Goal: Task Accomplishment & Management: Use online tool/utility

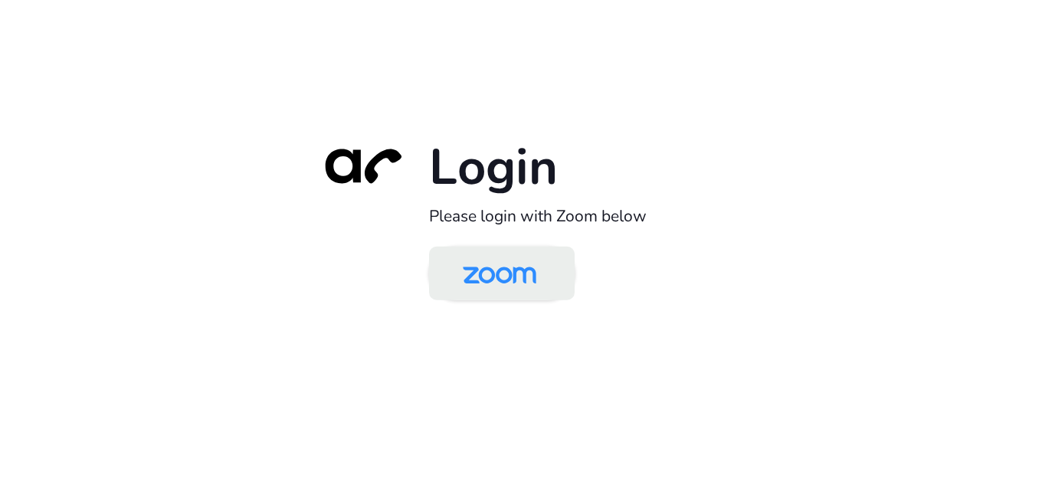
click at [487, 263] on img at bounding box center [500, 275] width 106 height 50
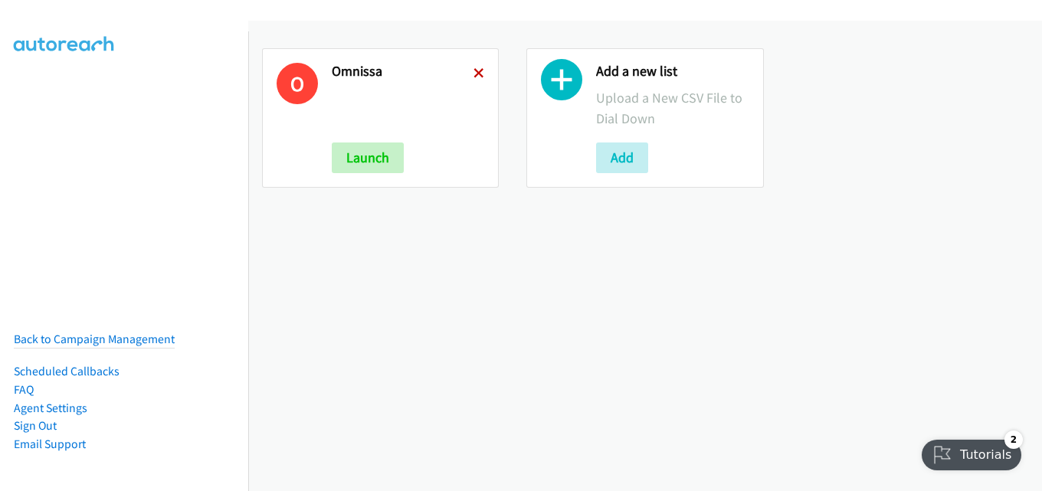
click at [480, 70] on icon at bounding box center [478, 74] width 11 height 11
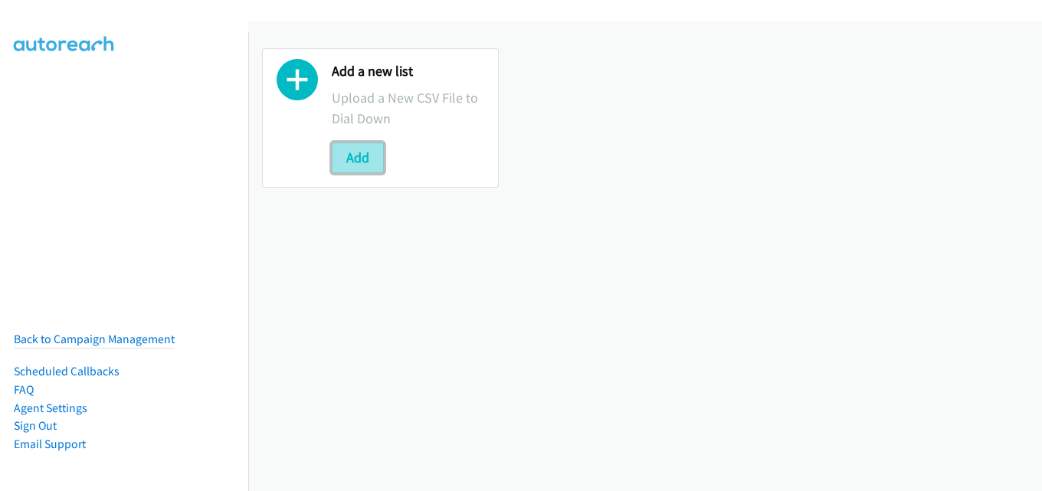
click at [340, 156] on button "Add" at bounding box center [358, 157] width 52 height 31
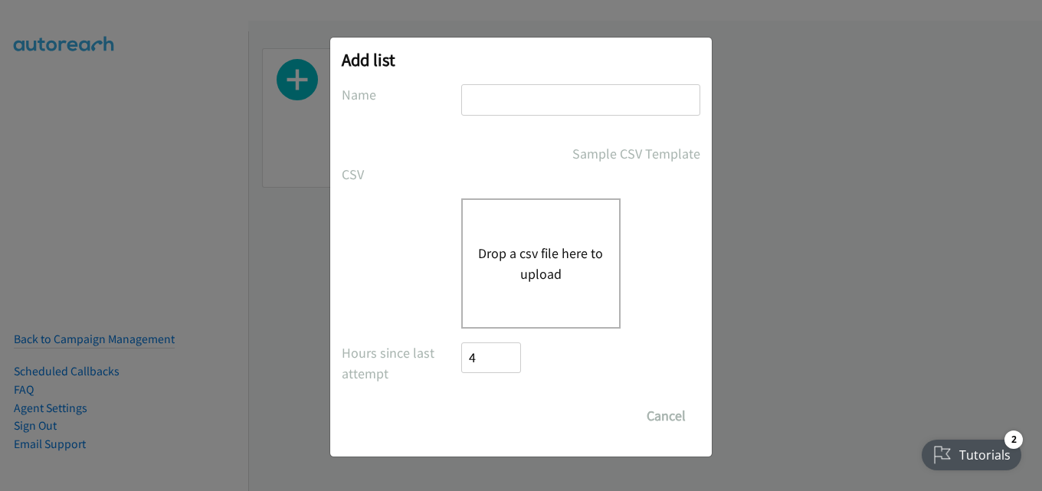
click at [527, 102] on input "text" at bounding box center [580, 99] width 239 height 31
type input "omnissa"
click at [559, 229] on div "Drop a csv file here to upload" at bounding box center [540, 263] width 159 height 130
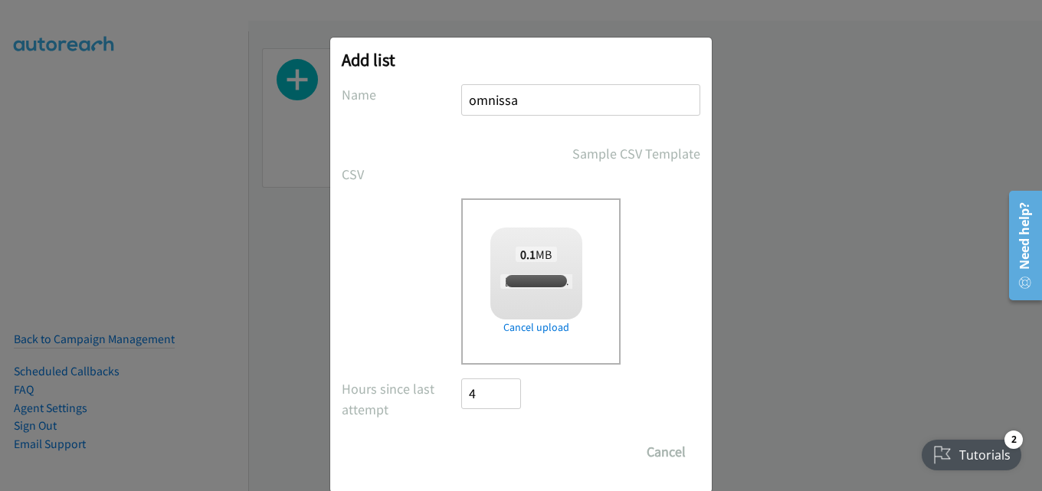
checkbox input "true"
click at [496, 457] on input "Save List" at bounding box center [501, 452] width 80 height 31
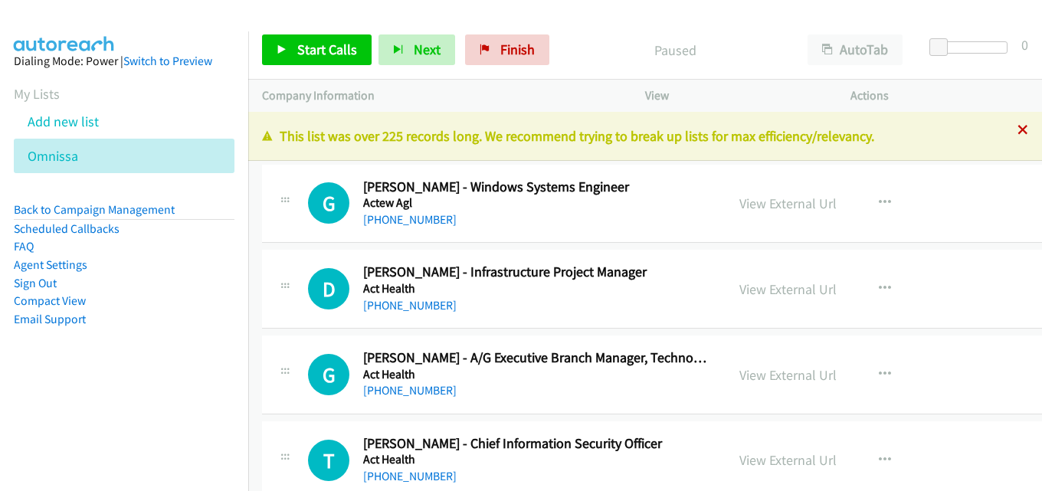
click at [1017, 129] on icon at bounding box center [1022, 131] width 11 height 11
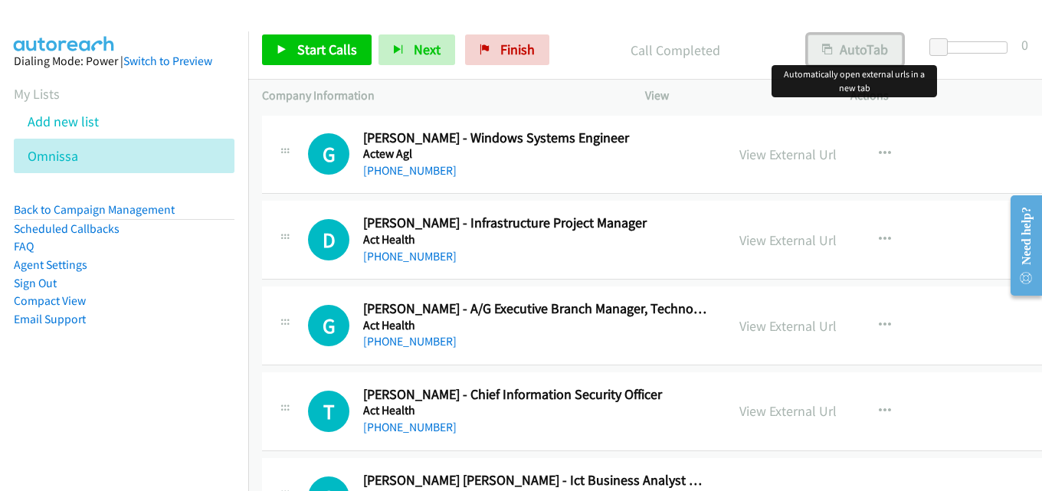
click at [832, 38] on button "AutoTab" at bounding box center [854, 49] width 95 height 31
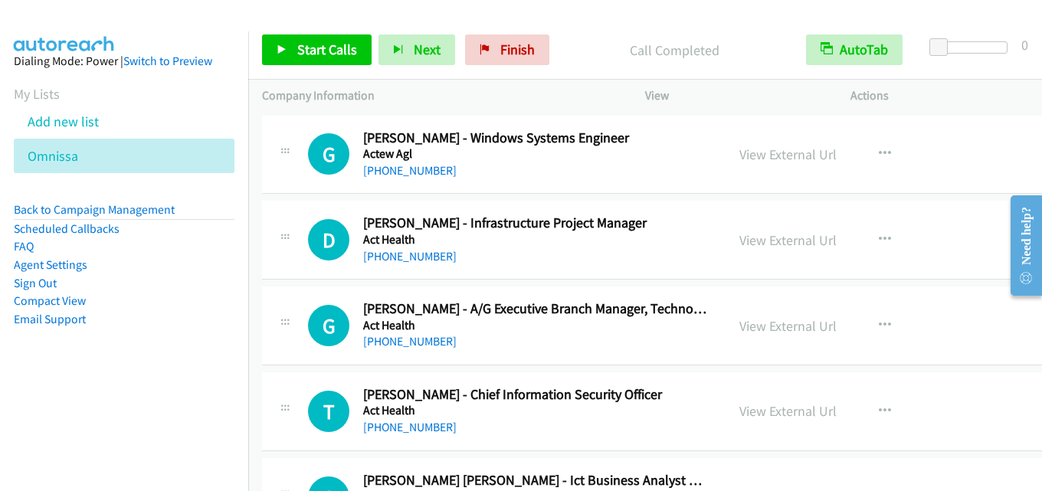
click at [607, 28] on div "Start Calls Pause Next Finish Call Completed AutoTab AutoTab 0" at bounding box center [645, 50] width 794 height 59
click at [322, 41] on span "Start Calls" at bounding box center [327, 50] width 60 height 18
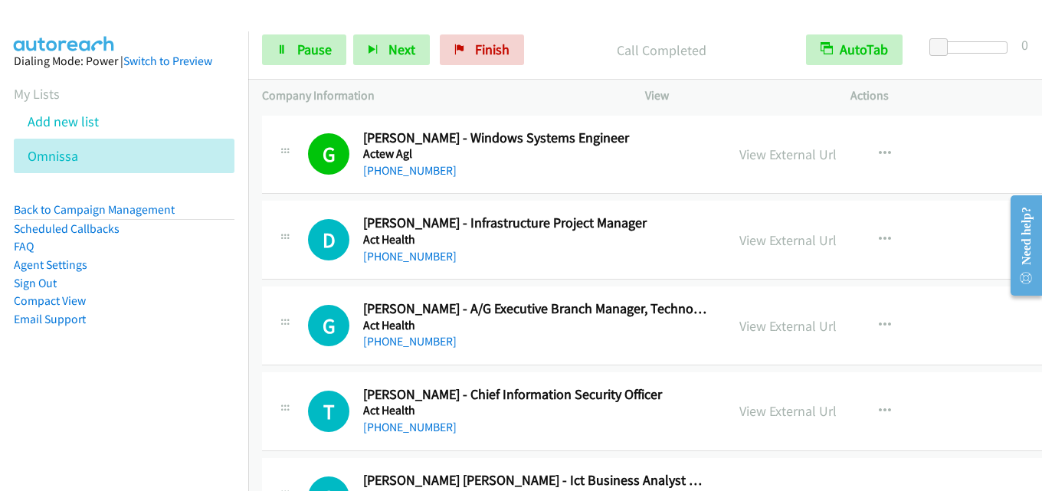
scroll to position [77, 0]
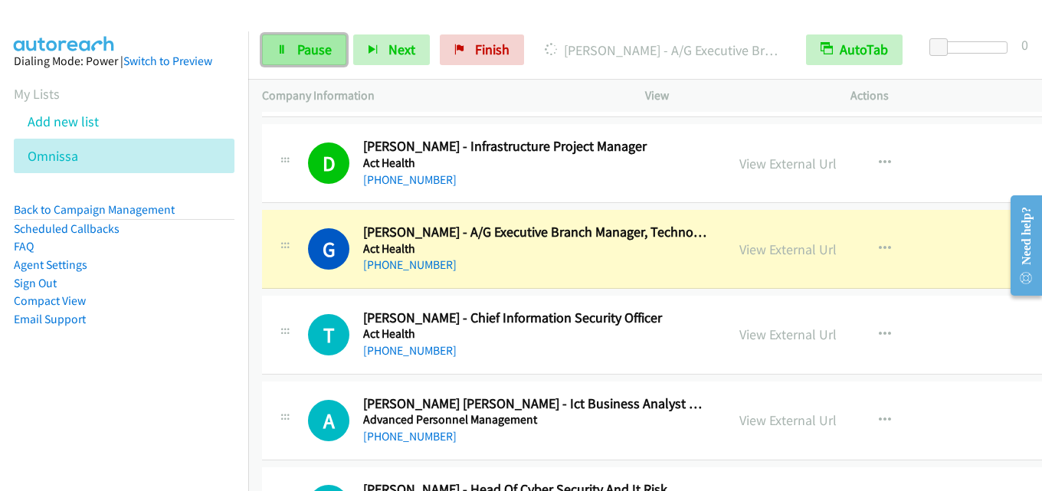
click at [329, 50] on span "Pause" at bounding box center [314, 50] width 34 height 18
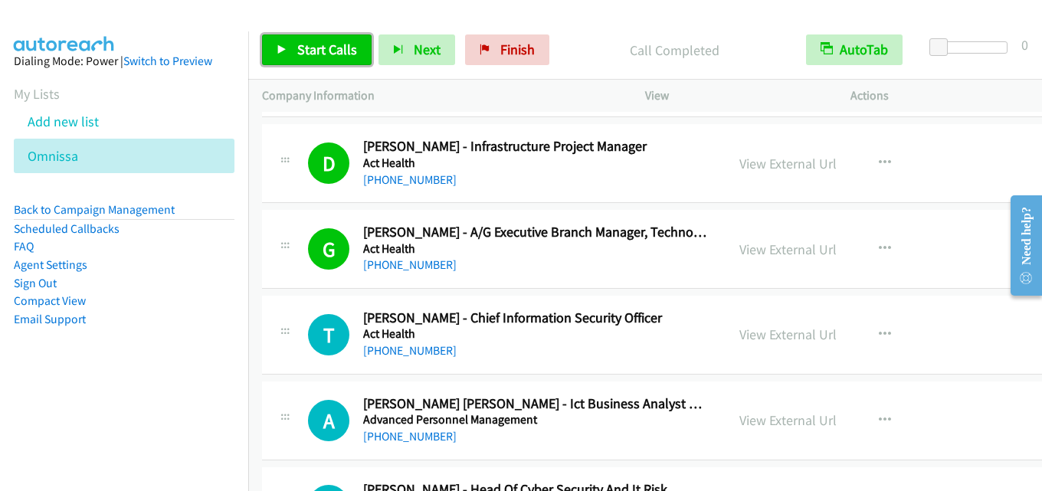
click at [337, 44] on span "Start Calls" at bounding box center [327, 50] width 60 height 18
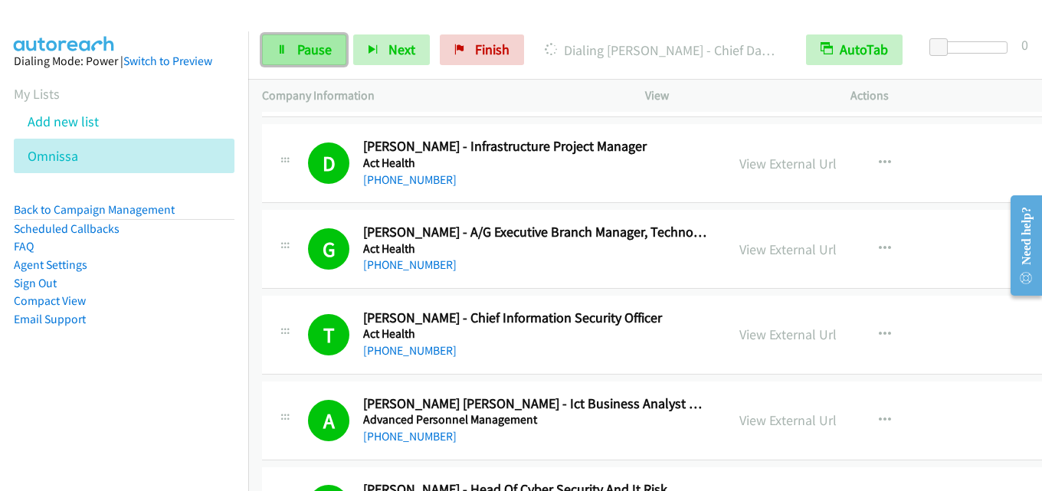
click at [316, 56] on span "Pause" at bounding box center [314, 50] width 34 height 18
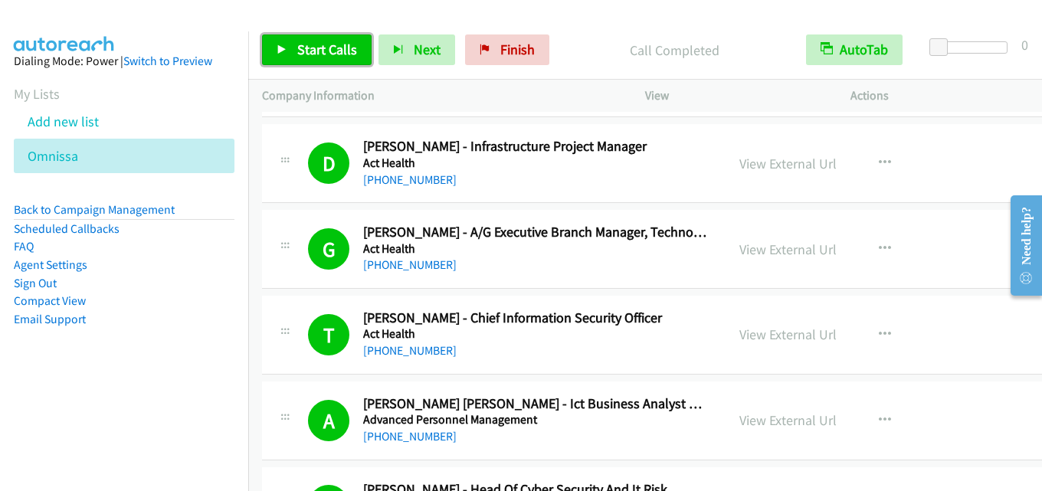
click at [314, 51] on span "Start Calls" at bounding box center [327, 50] width 60 height 18
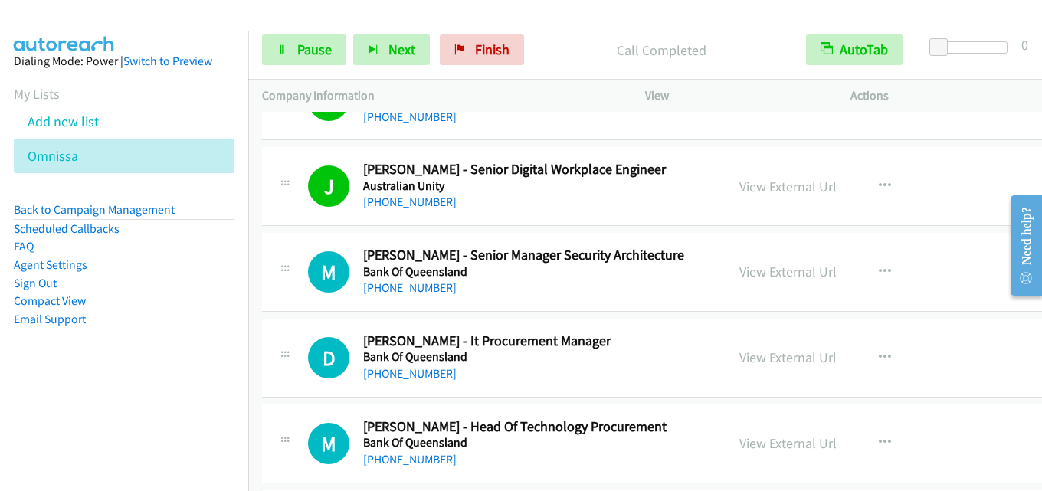
scroll to position [1072, 0]
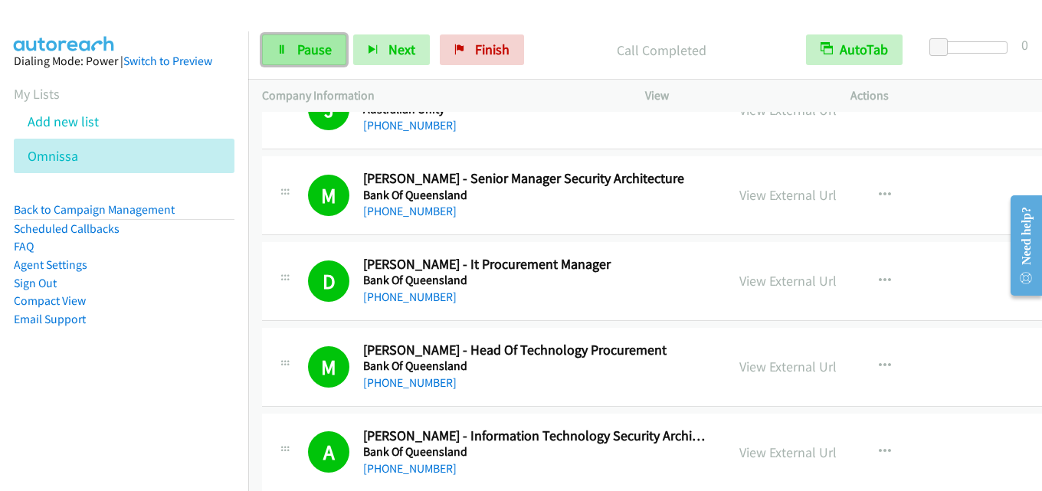
click at [310, 50] on span "Pause" at bounding box center [314, 50] width 34 height 18
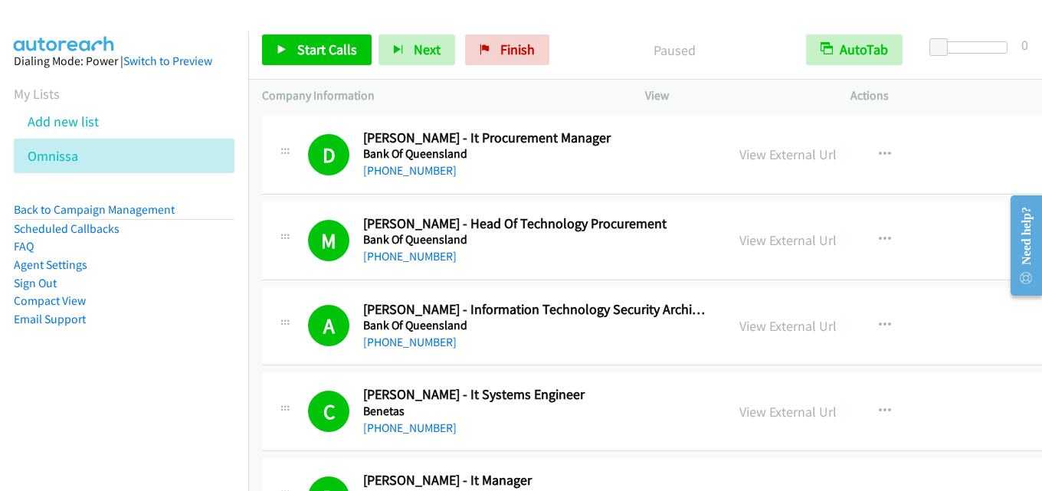
scroll to position [1226, 0]
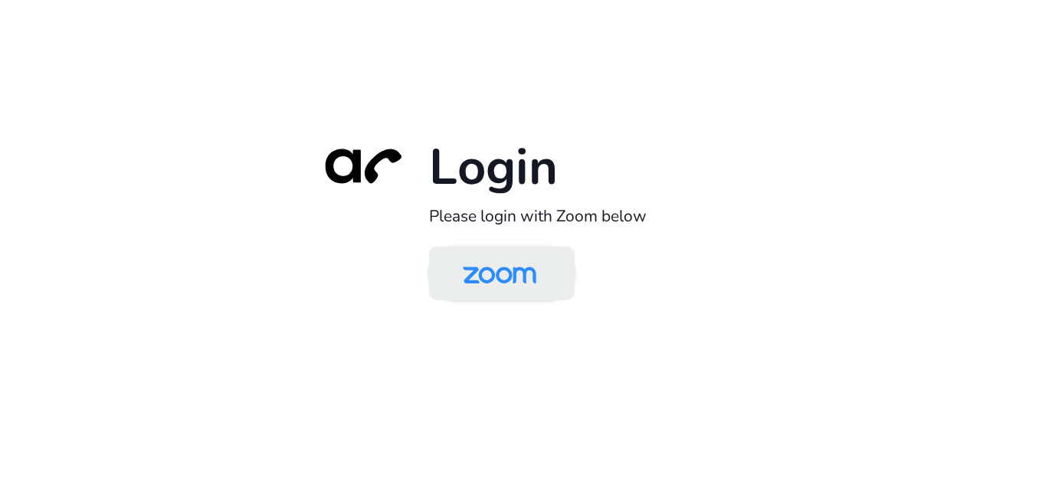
click at [516, 270] on img at bounding box center [500, 275] width 106 height 50
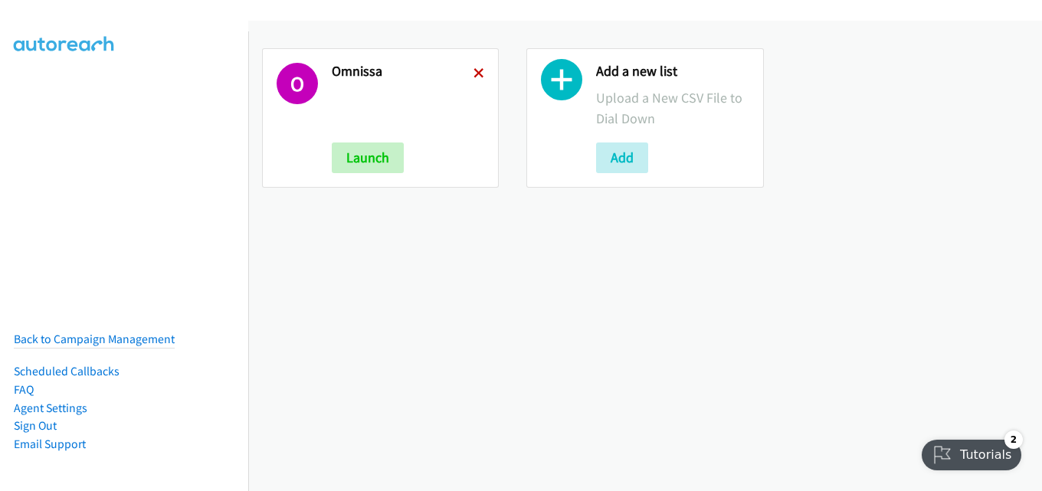
click at [473, 69] on icon at bounding box center [478, 74] width 11 height 11
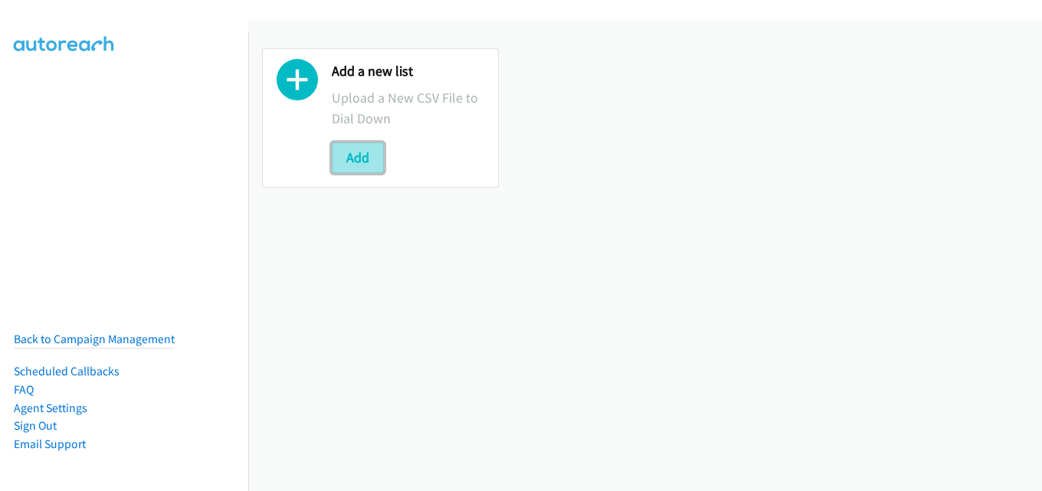
click at [372, 150] on button "Add" at bounding box center [358, 157] width 52 height 31
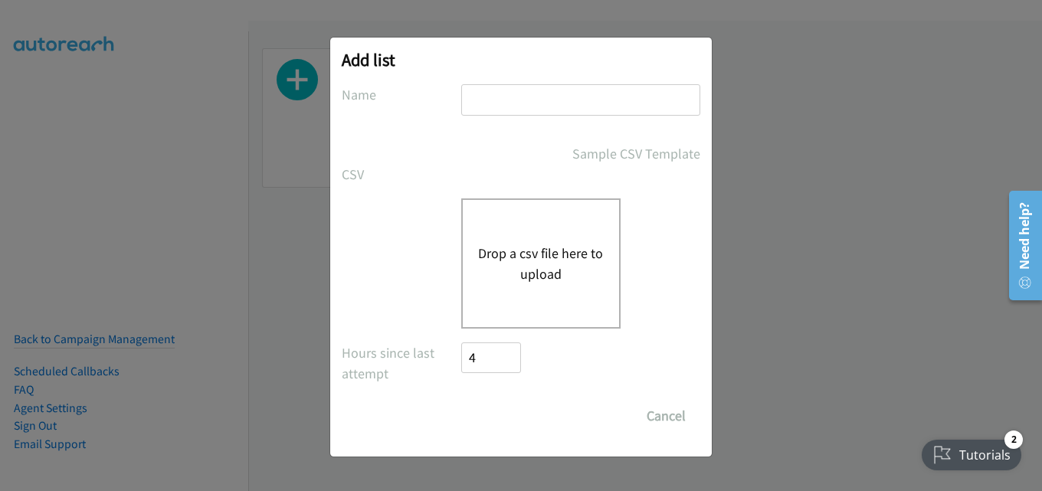
click at [573, 109] on input "text" at bounding box center [580, 99] width 239 height 31
type input "omnissa"
click at [563, 236] on div "Drop a csv file here to upload" at bounding box center [540, 263] width 159 height 130
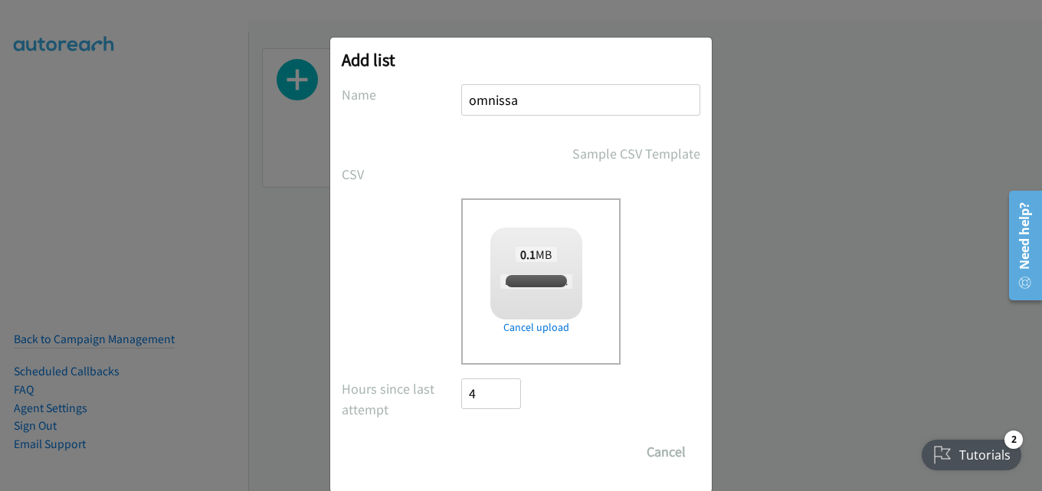
checkbox input "true"
click at [505, 453] on input "Save List" at bounding box center [501, 452] width 80 height 31
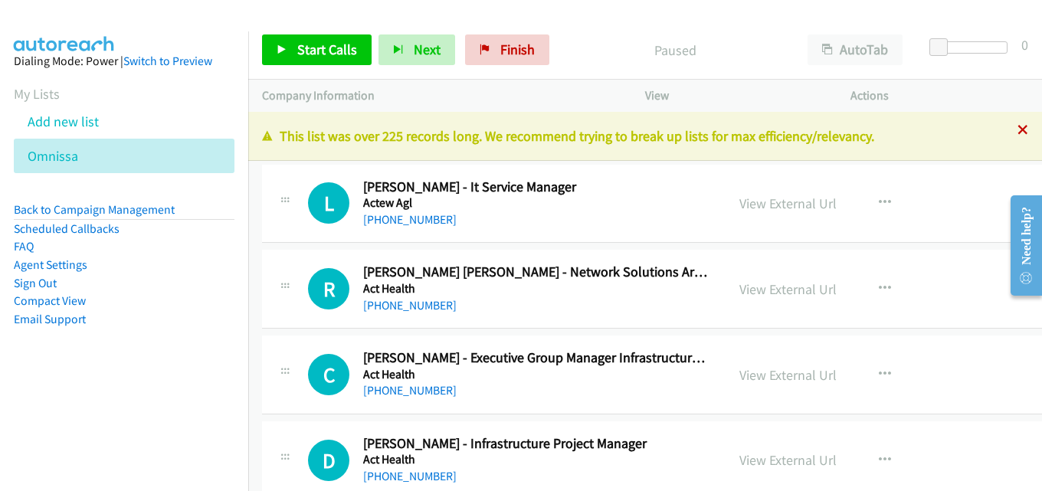
click at [1017, 133] on icon at bounding box center [1022, 131] width 11 height 11
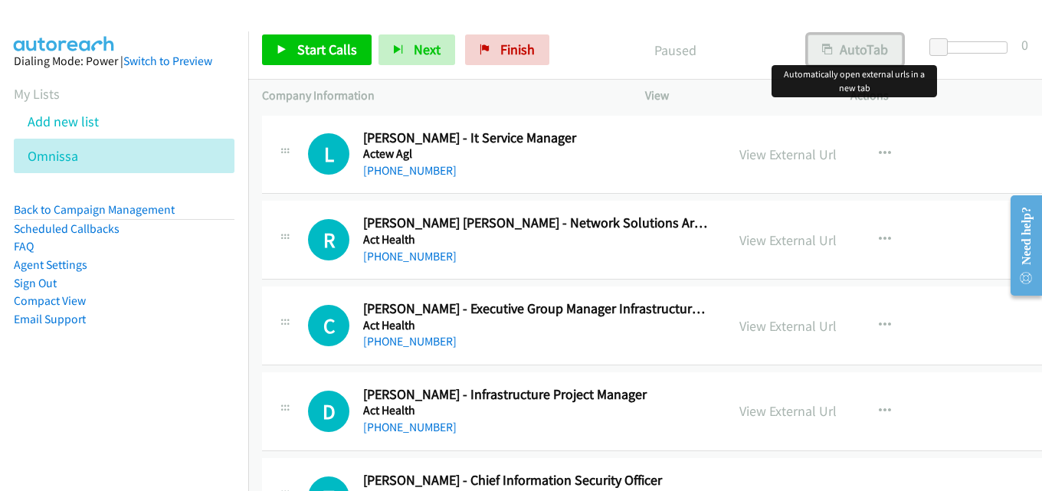
click at [843, 57] on button "AutoTab" at bounding box center [854, 49] width 95 height 31
click at [771, 241] on link "View External Url" at bounding box center [787, 240] width 97 height 18
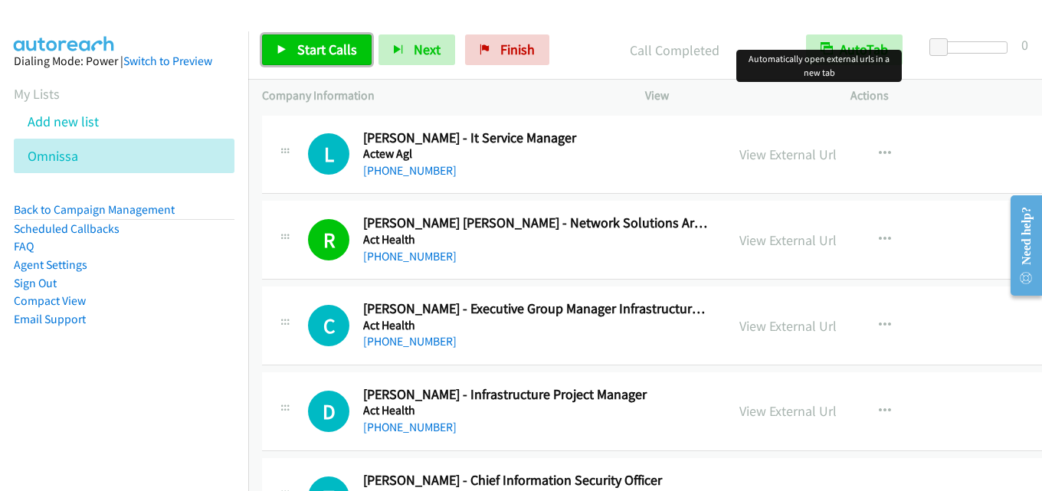
click at [321, 42] on span "Start Calls" at bounding box center [327, 50] width 60 height 18
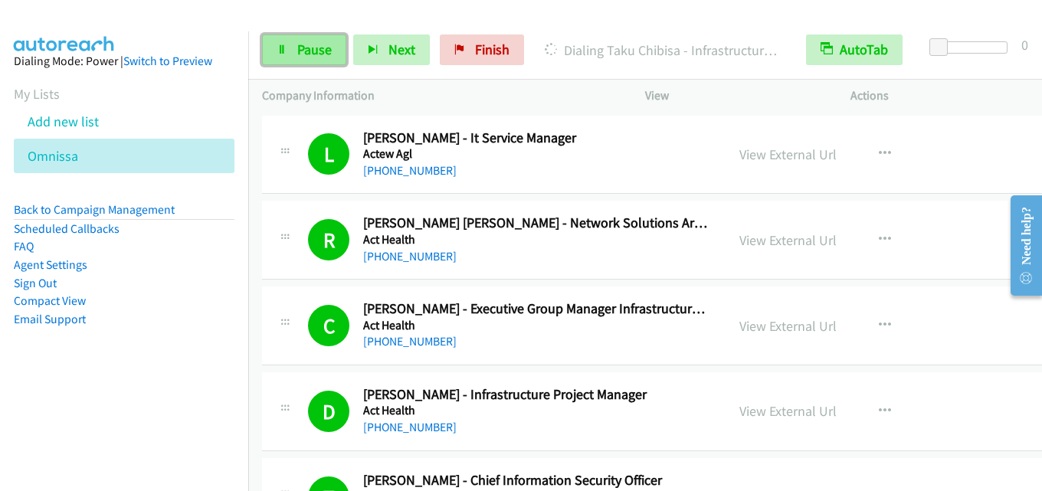
click at [293, 45] on link "Pause" at bounding box center [304, 49] width 84 height 31
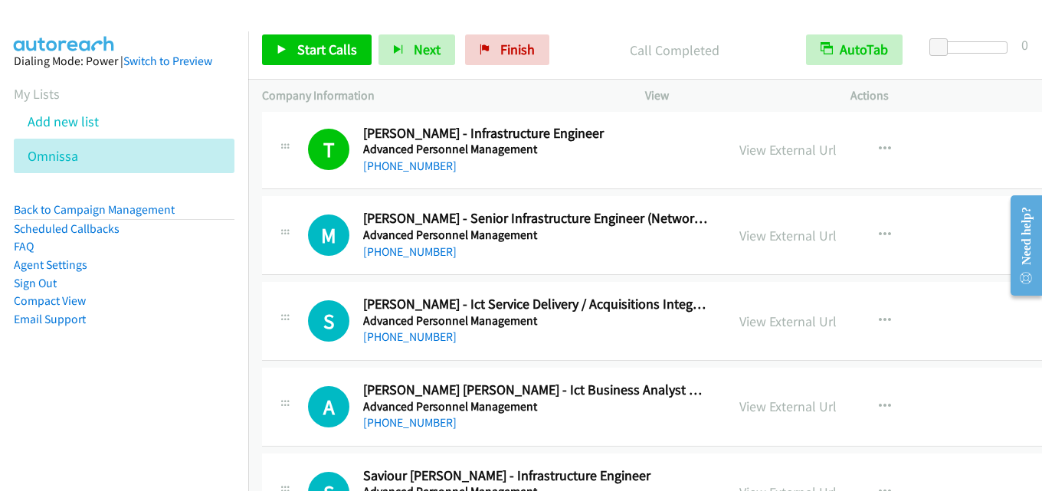
scroll to position [460, 0]
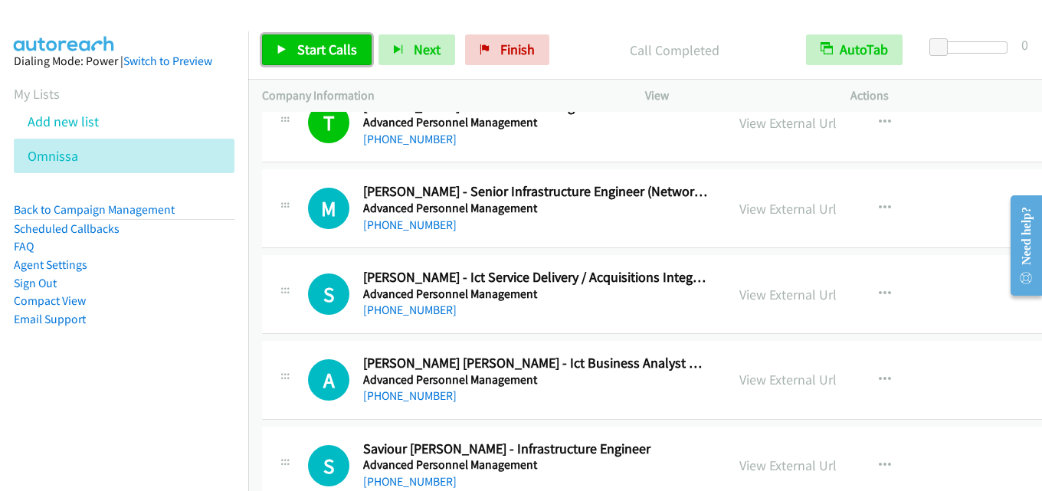
click at [333, 45] on span "Start Calls" at bounding box center [327, 50] width 60 height 18
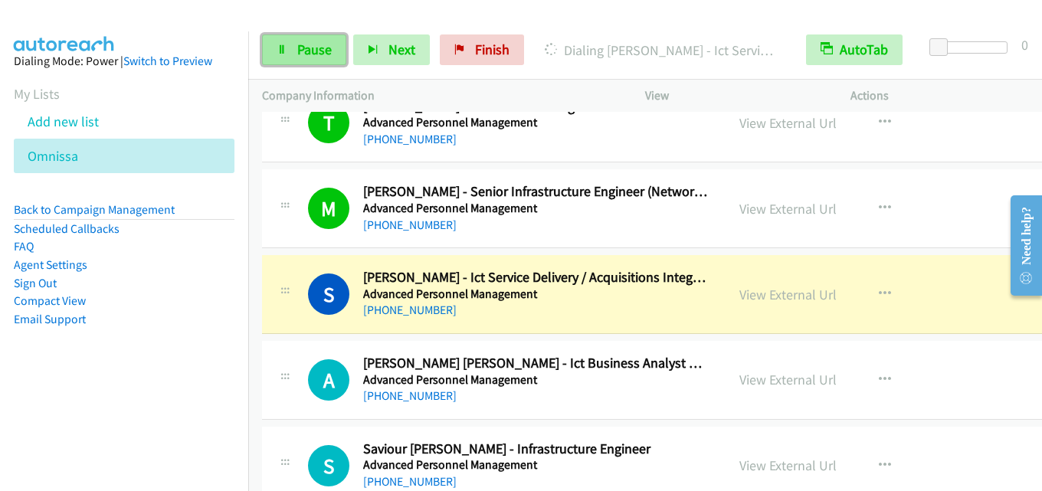
click at [328, 46] on span "Pause" at bounding box center [314, 50] width 34 height 18
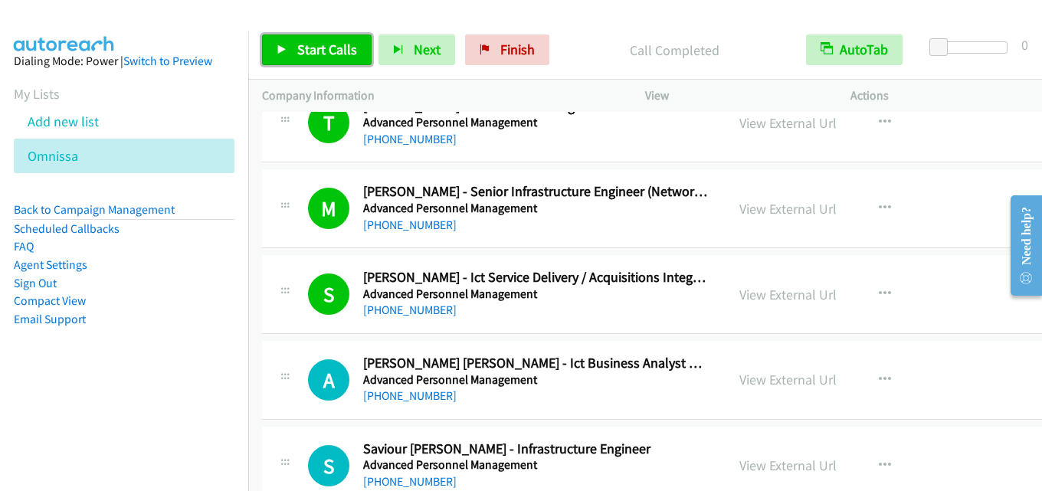
click at [349, 46] on span "Start Calls" at bounding box center [327, 50] width 60 height 18
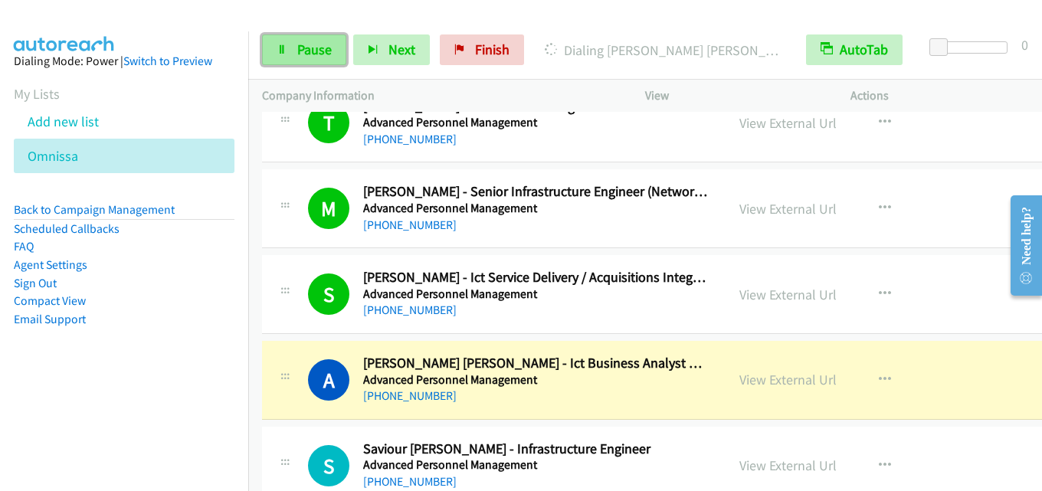
click at [308, 58] on link "Pause" at bounding box center [304, 49] width 84 height 31
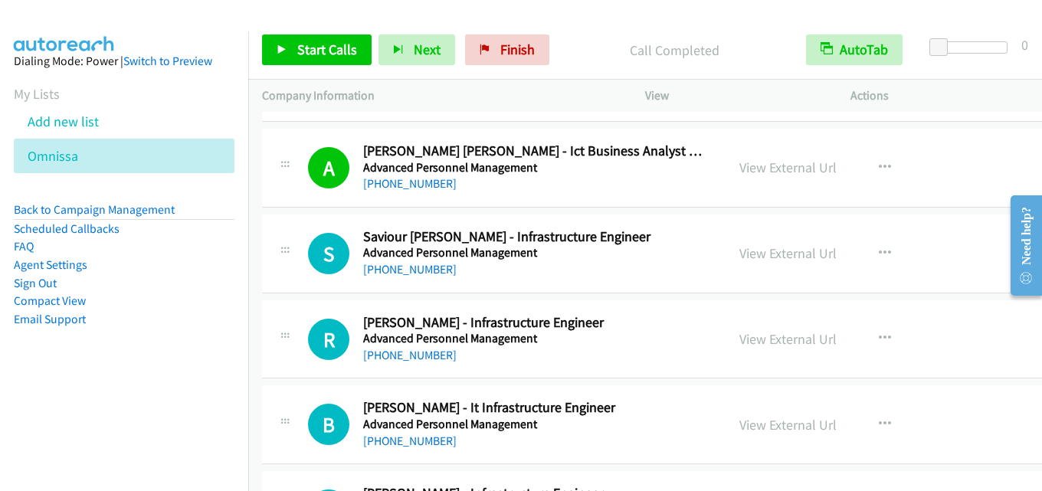
scroll to position [689, 0]
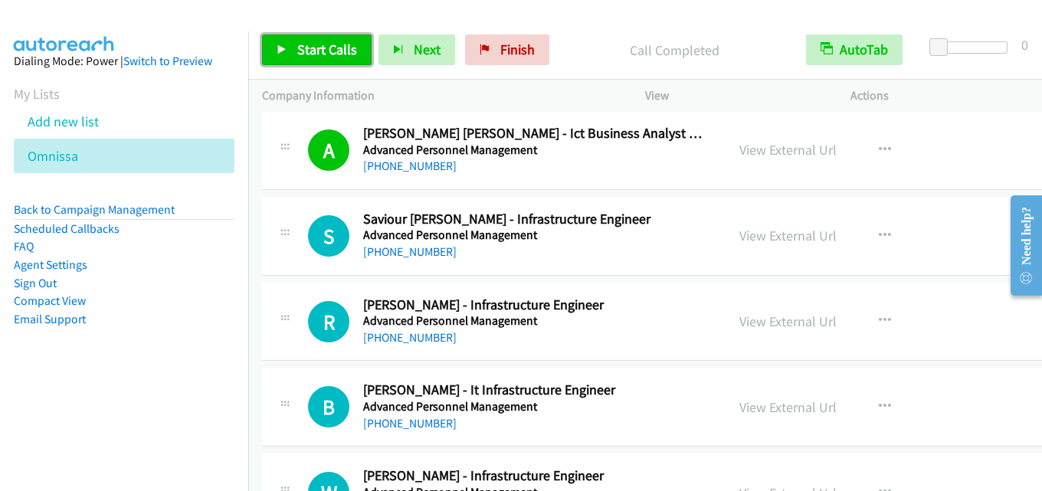
click at [336, 50] on span "Start Calls" at bounding box center [327, 50] width 60 height 18
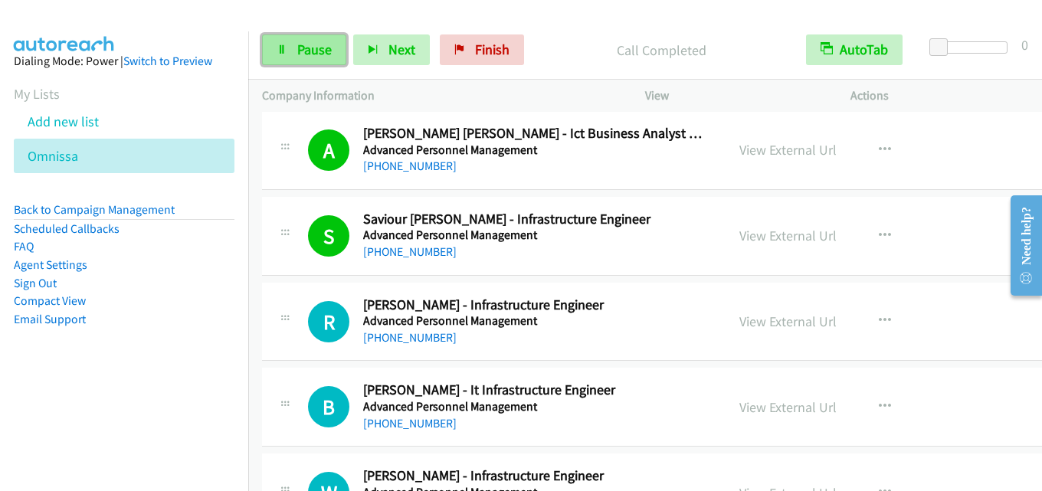
click at [309, 45] on span "Pause" at bounding box center [314, 50] width 34 height 18
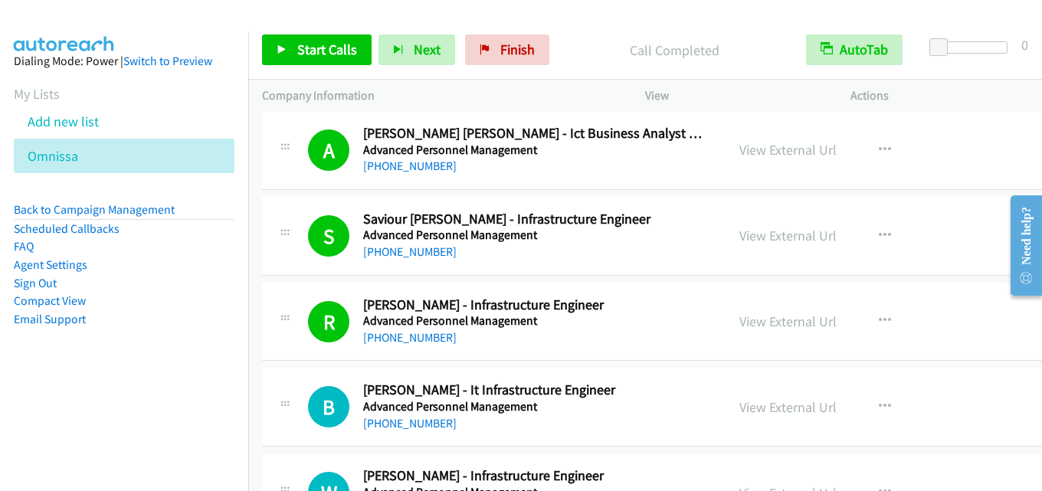
scroll to position [766, 0]
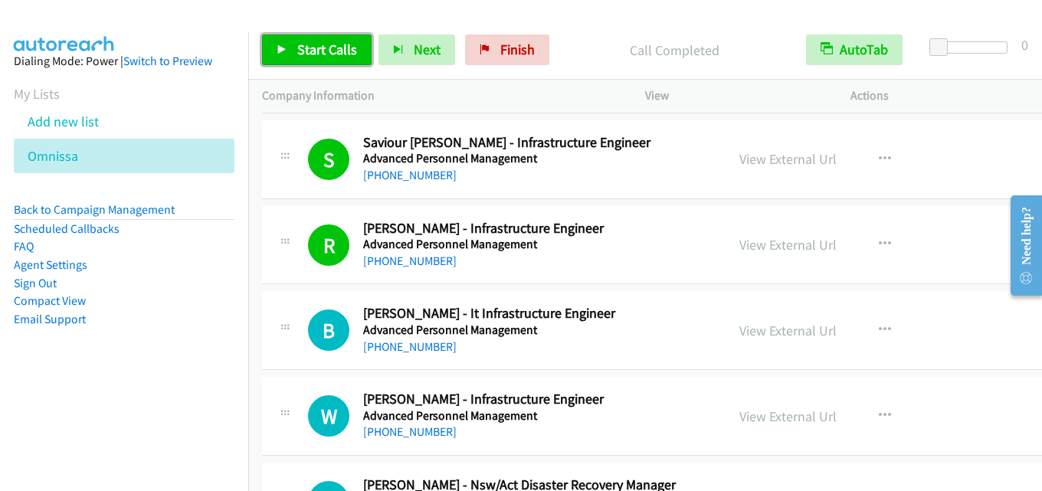
click at [342, 43] on span "Start Calls" at bounding box center [327, 50] width 60 height 18
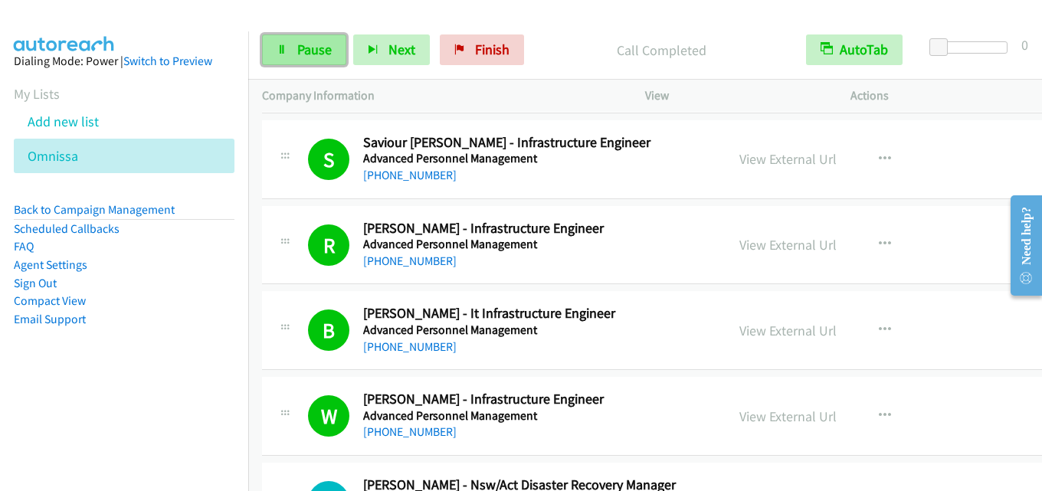
click at [319, 42] on span "Pause" at bounding box center [314, 50] width 34 height 18
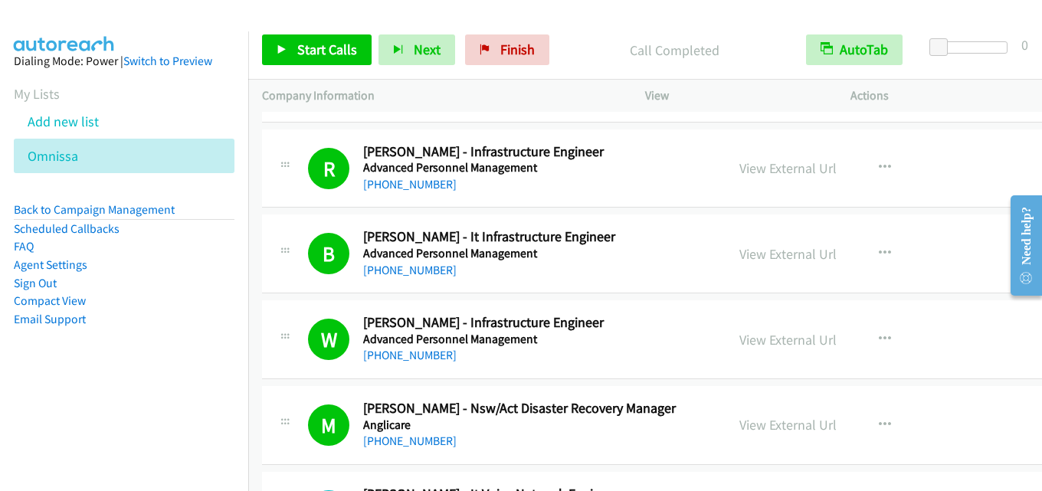
scroll to position [919, 0]
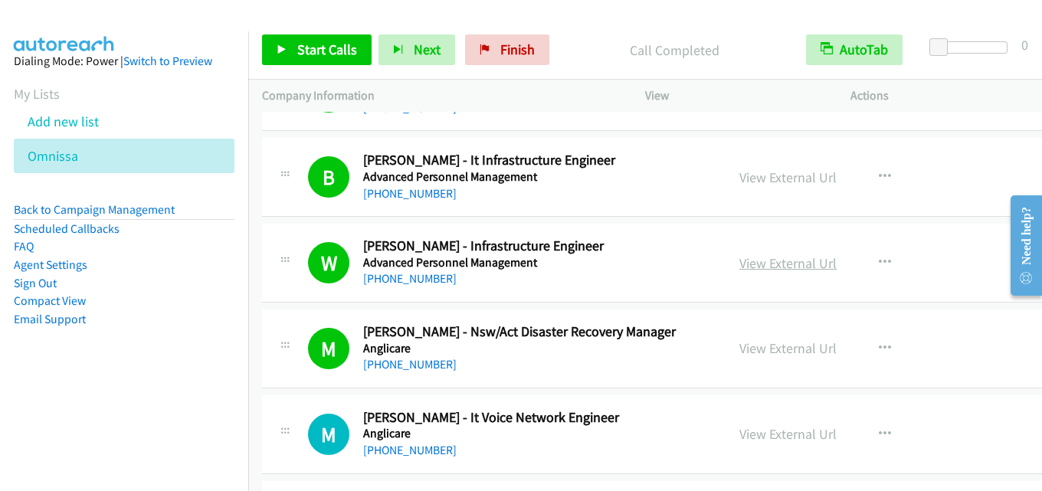
click at [809, 265] on link "View External Url" at bounding box center [787, 263] width 97 height 18
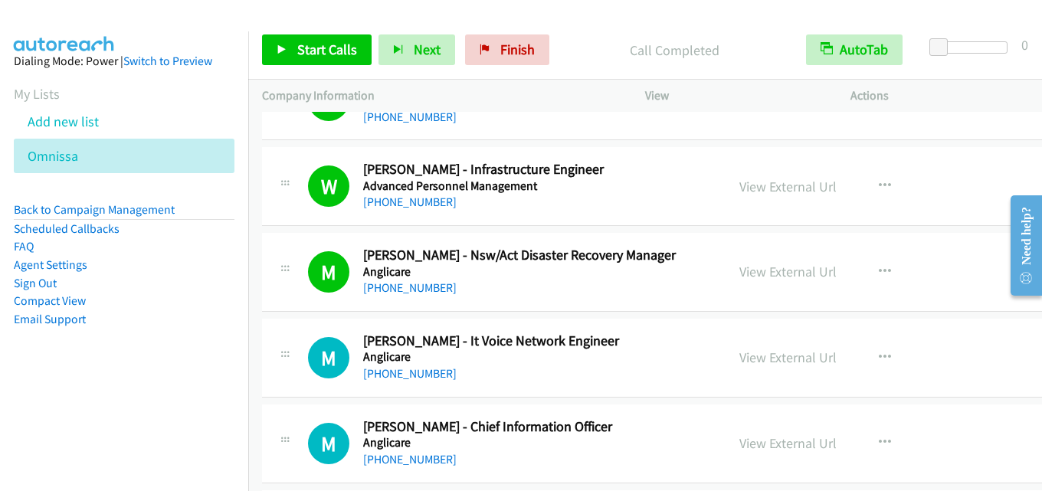
scroll to position [1072, 0]
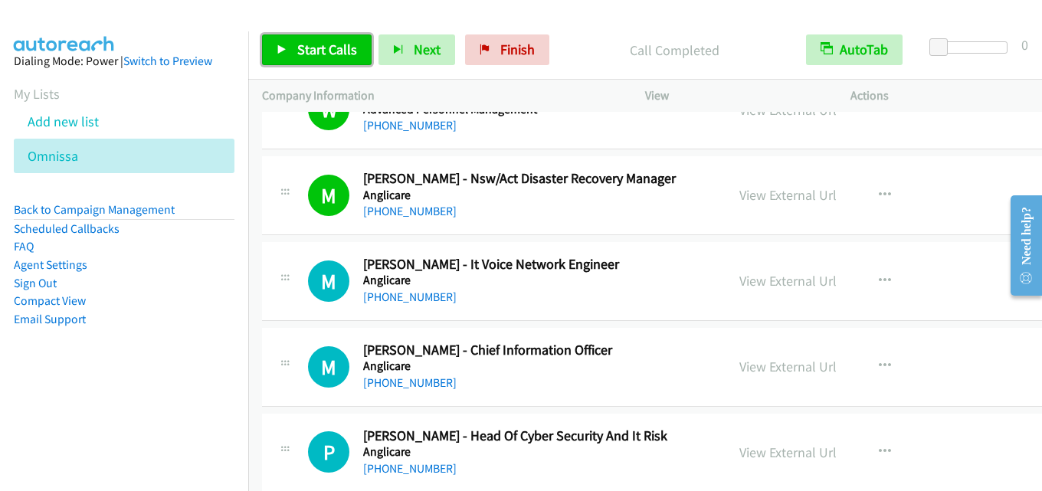
click at [322, 48] on span "Start Calls" at bounding box center [327, 50] width 60 height 18
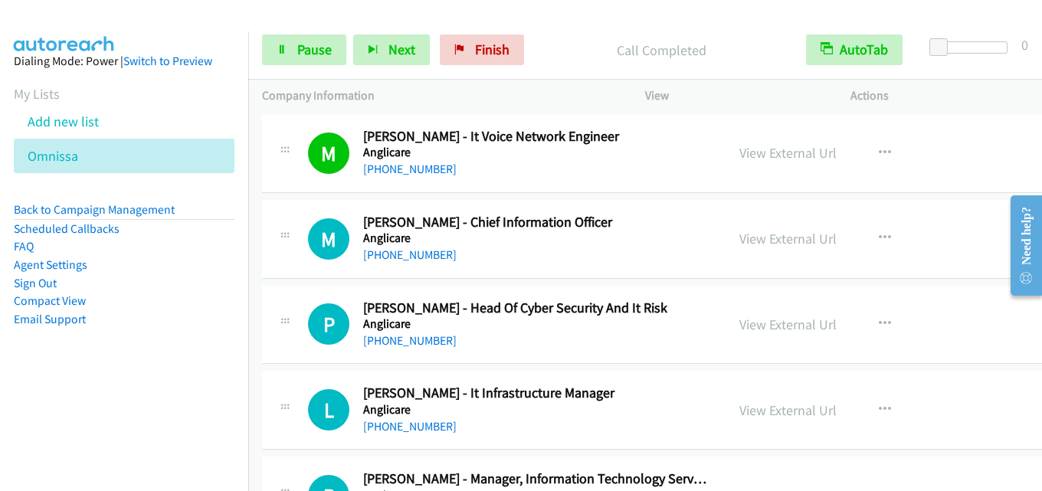
scroll to position [1226, 0]
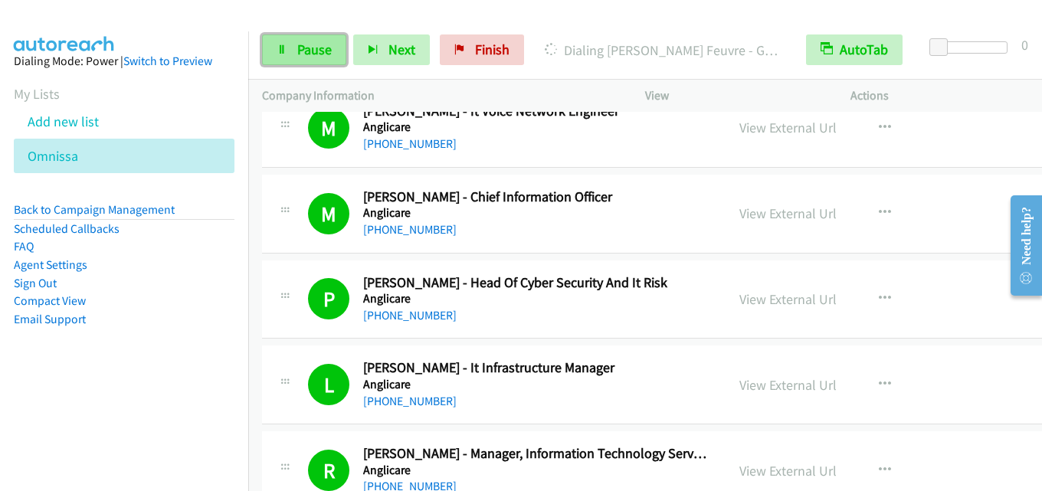
click at [306, 45] on span "Pause" at bounding box center [314, 50] width 34 height 18
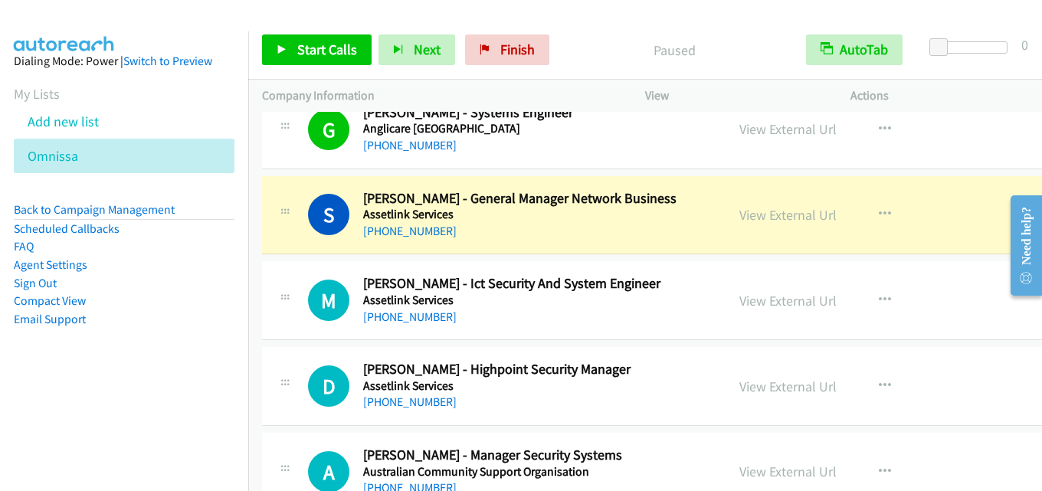
scroll to position [1762, 0]
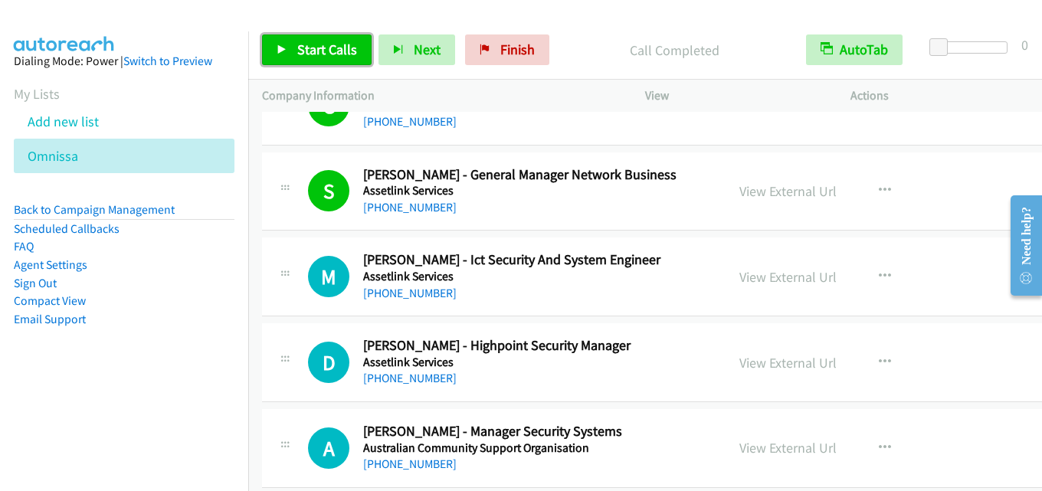
click at [346, 47] on span "Start Calls" at bounding box center [327, 50] width 60 height 18
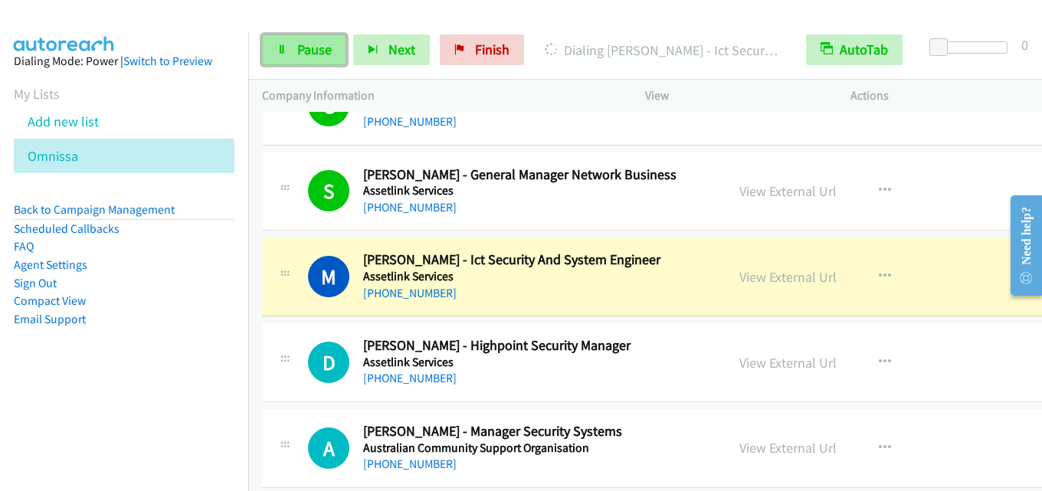
click at [314, 57] on span "Pause" at bounding box center [314, 50] width 34 height 18
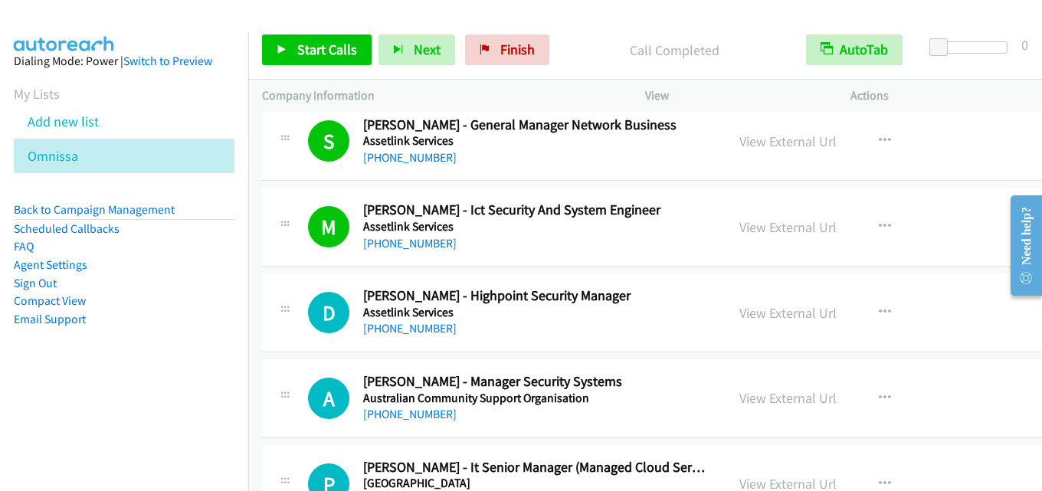
scroll to position [1838, 0]
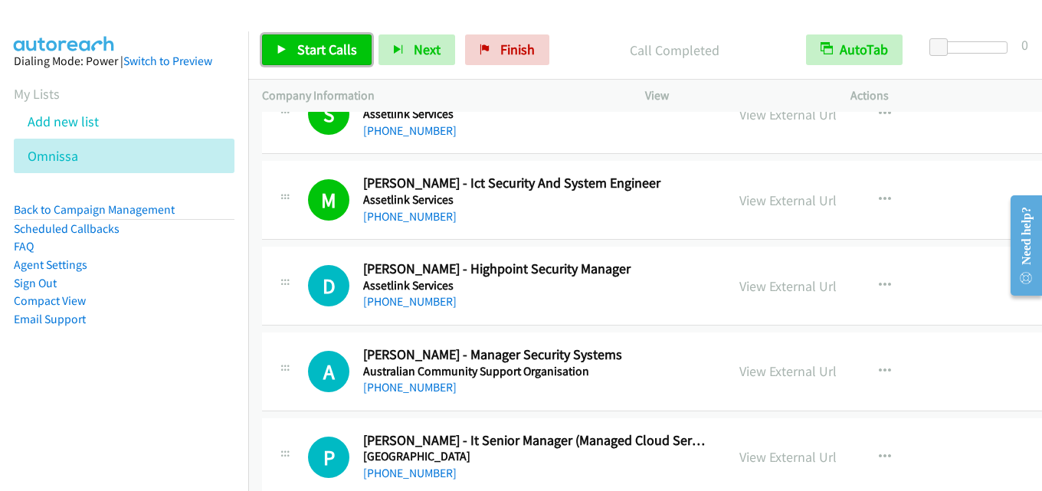
click at [345, 44] on span "Start Calls" at bounding box center [327, 50] width 60 height 18
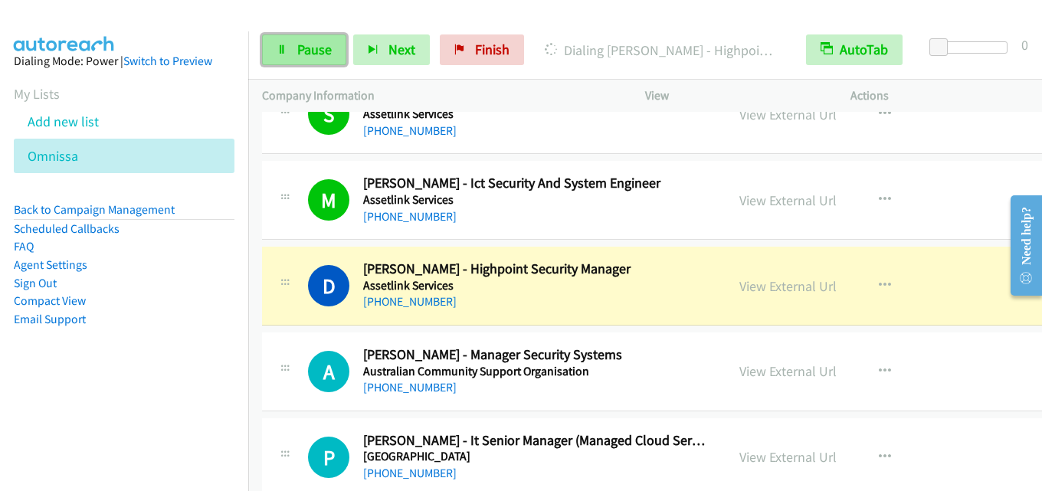
click at [307, 47] on span "Pause" at bounding box center [314, 50] width 34 height 18
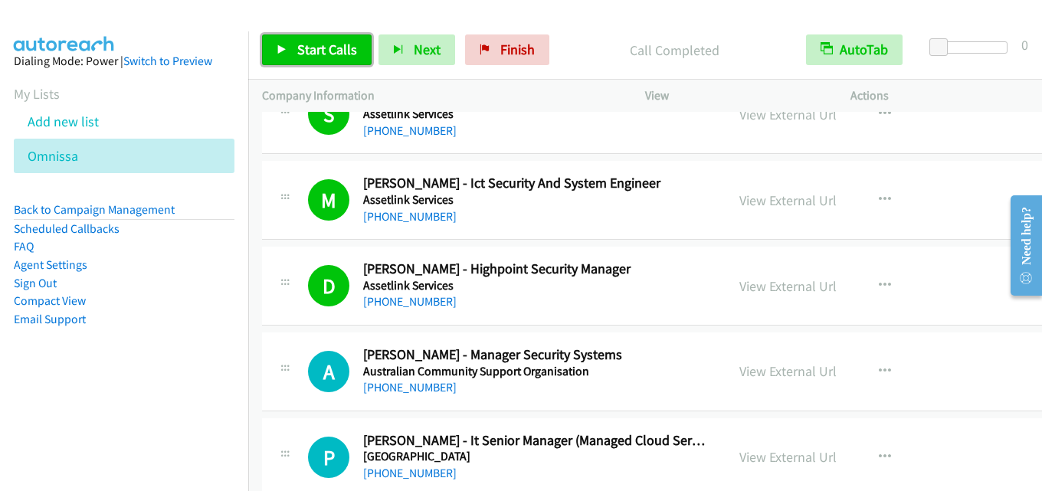
drag, startPoint x: 329, startPoint y: 56, endPoint x: 317, endPoint y: 52, distance: 12.8
click at [329, 55] on span "Start Calls" at bounding box center [327, 50] width 60 height 18
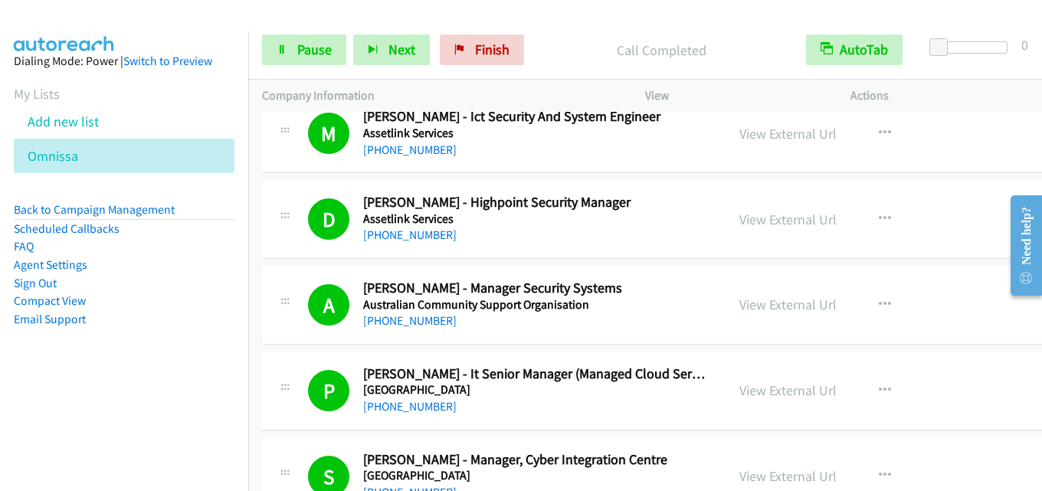
scroll to position [1915, 0]
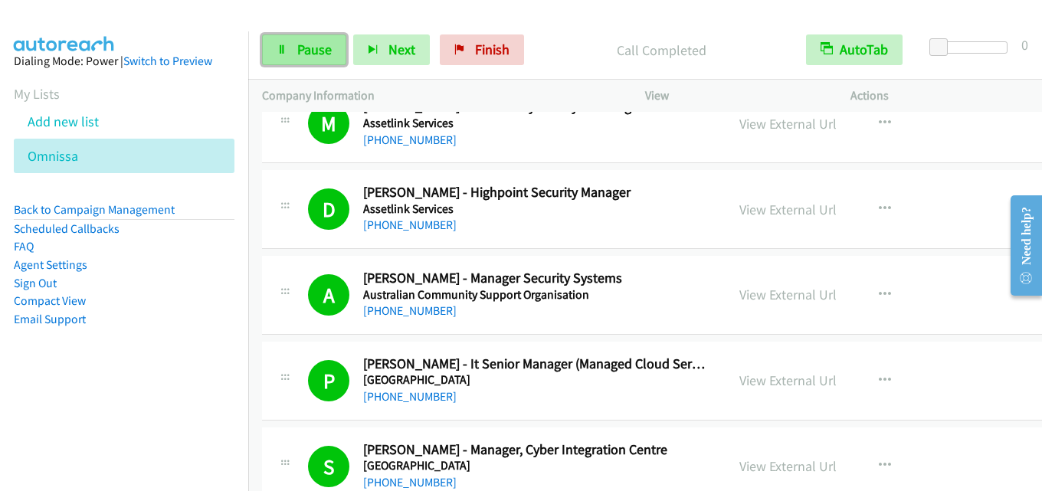
click at [323, 45] on span "Pause" at bounding box center [314, 50] width 34 height 18
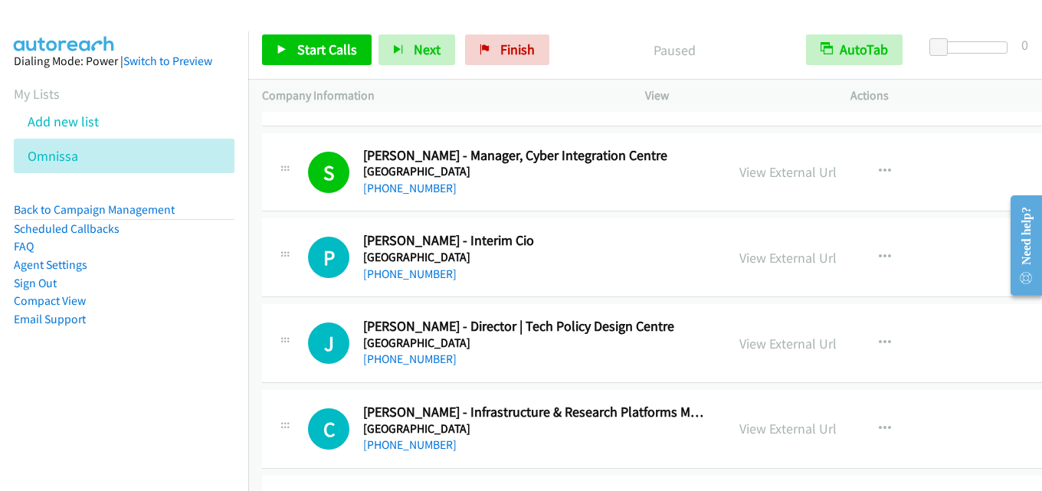
scroll to position [2221, 0]
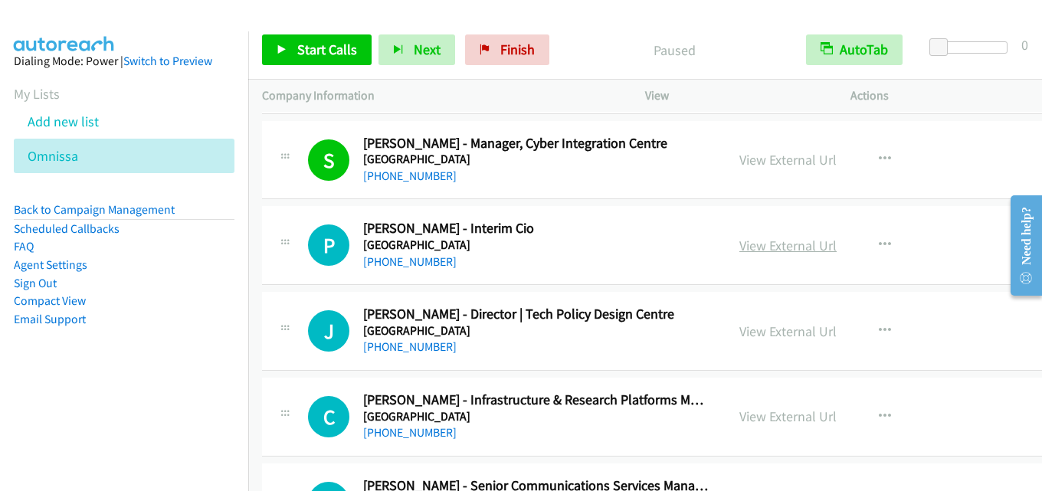
click at [779, 244] on link "View External Url" at bounding box center [787, 246] width 97 height 18
click at [346, 48] on span "Start Calls" at bounding box center [327, 50] width 60 height 18
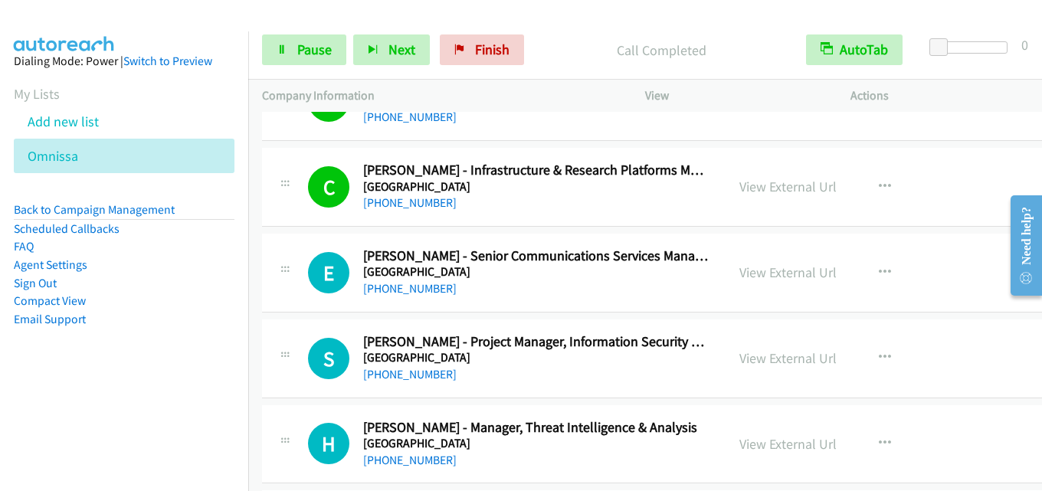
scroll to position [2528, 0]
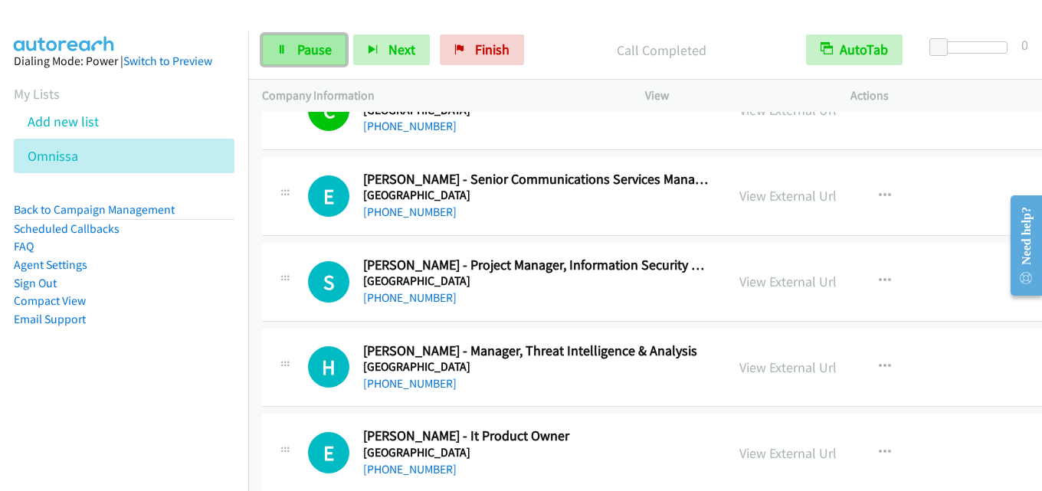
click at [297, 47] on span "Pause" at bounding box center [314, 50] width 34 height 18
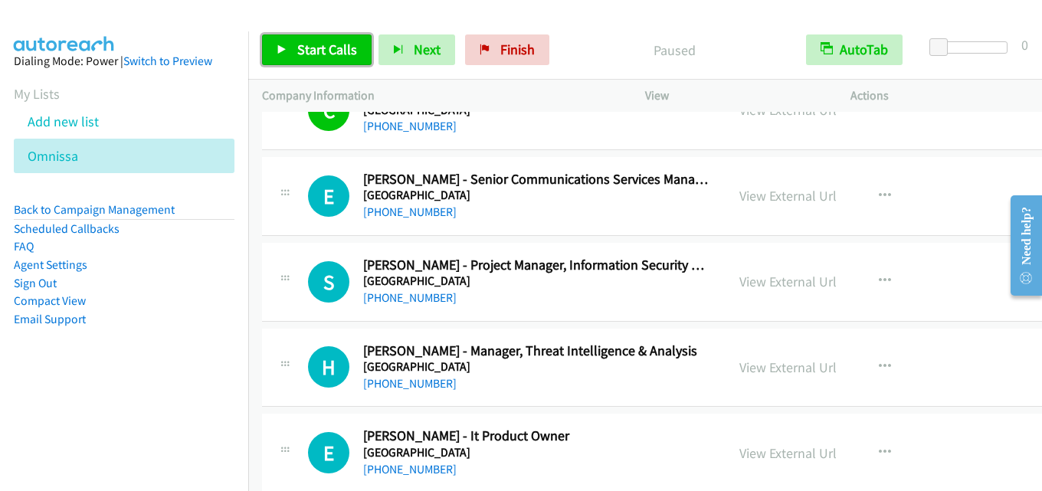
click at [332, 51] on span "Start Calls" at bounding box center [327, 50] width 60 height 18
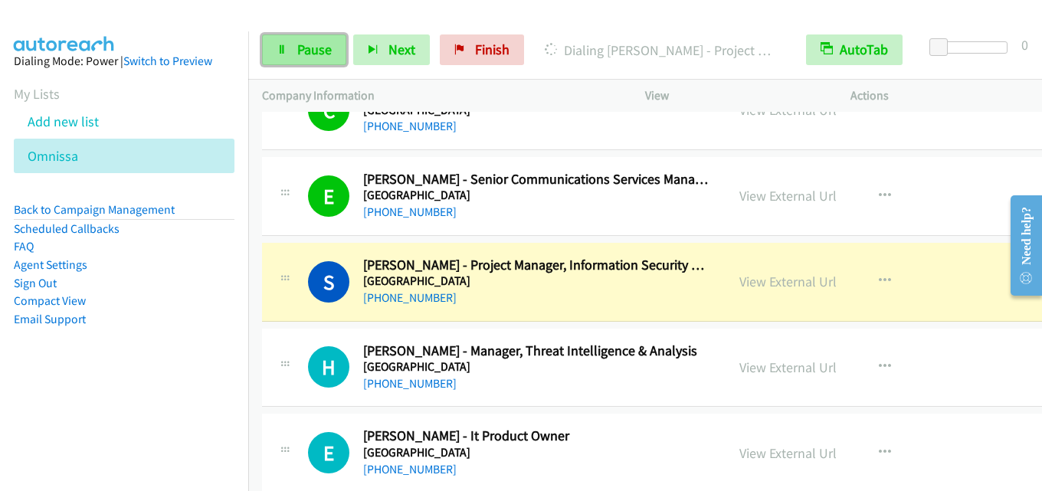
click at [294, 34] on link "Pause" at bounding box center [304, 49] width 84 height 31
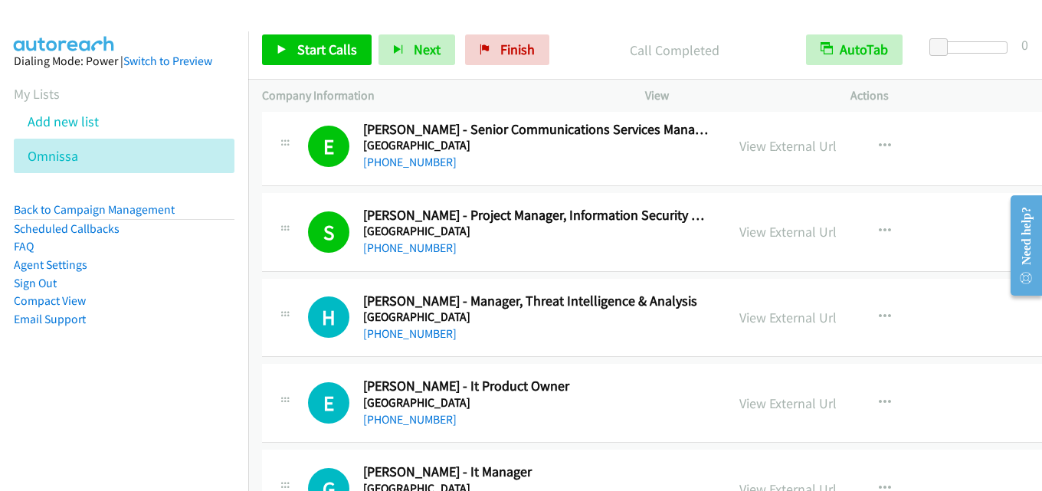
scroll to position [2604, 0]
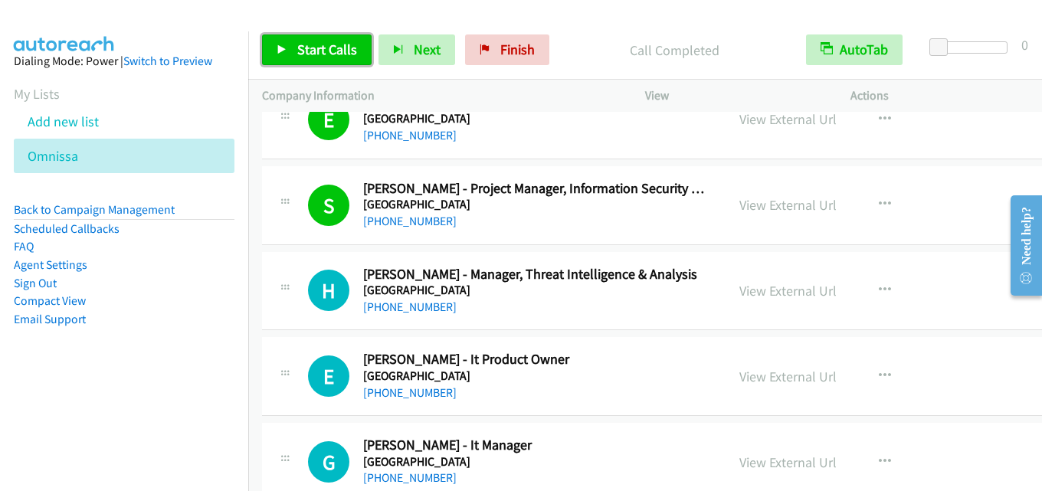
click at [330, 51] on span "Start Calls" at bounding box center [327, 50] width 60 height 18
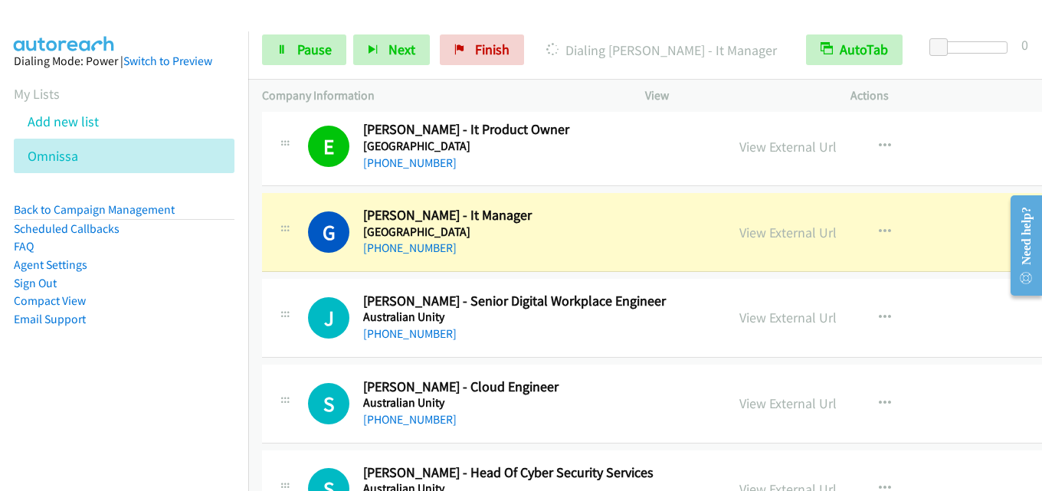
scroll to position [2911, 0]
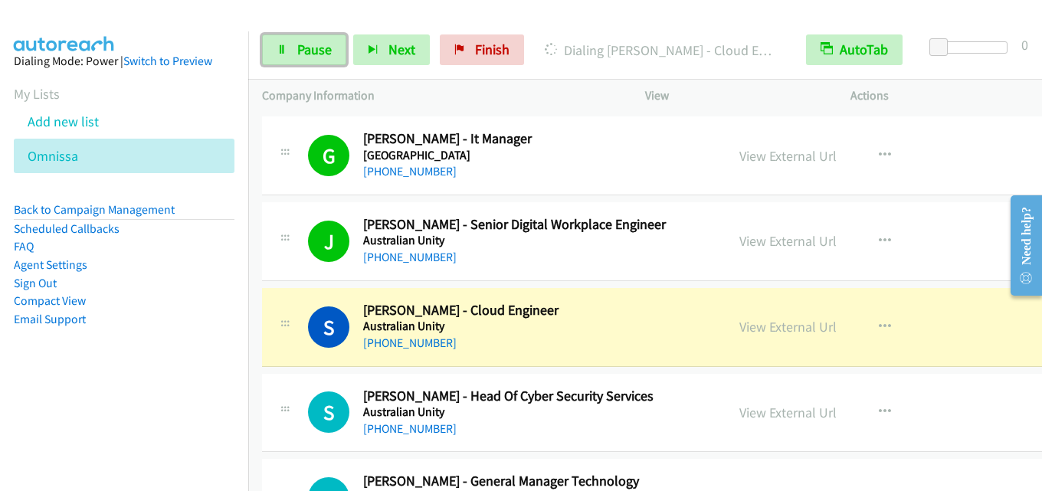
click at [320, 47] on span "Pause" at bounding box center [314, 50] width 34 height 18
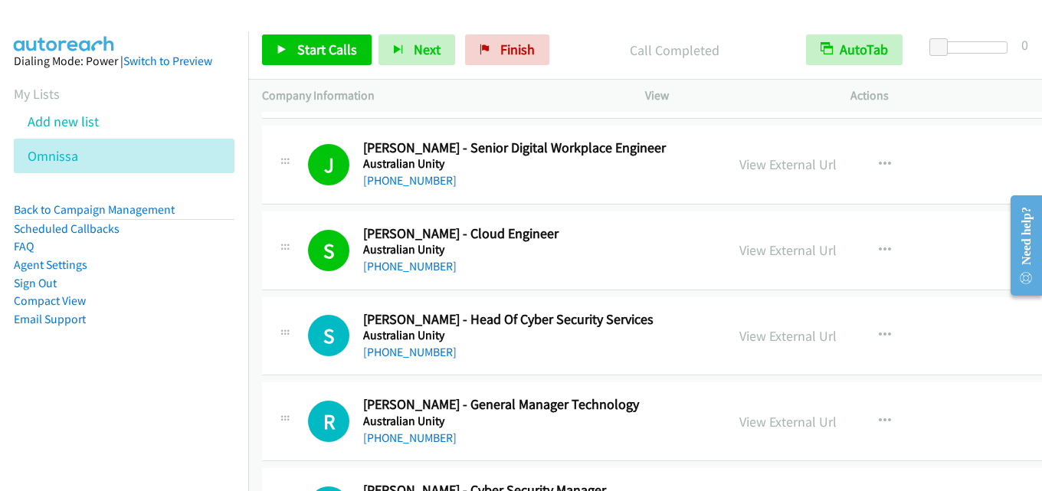
scroll to position [3064, 0]
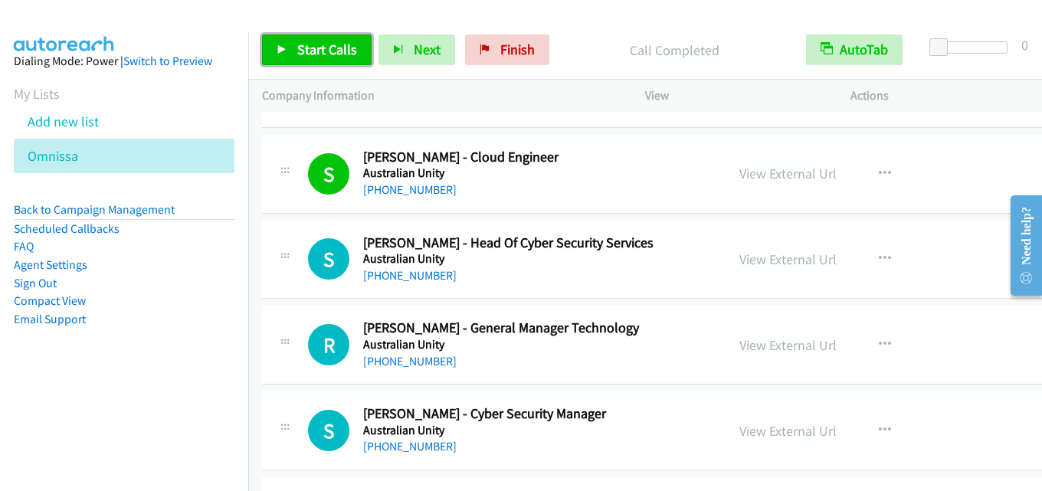
click at [322, 43] on span "Start Calls" at bounding box center [327, 50] width 60 height 18
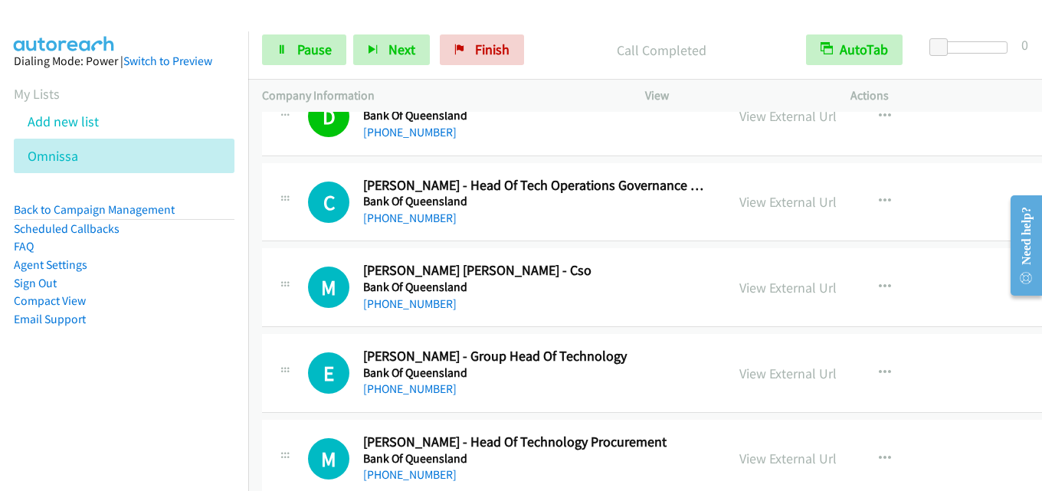
scroll to position [3524, 0]
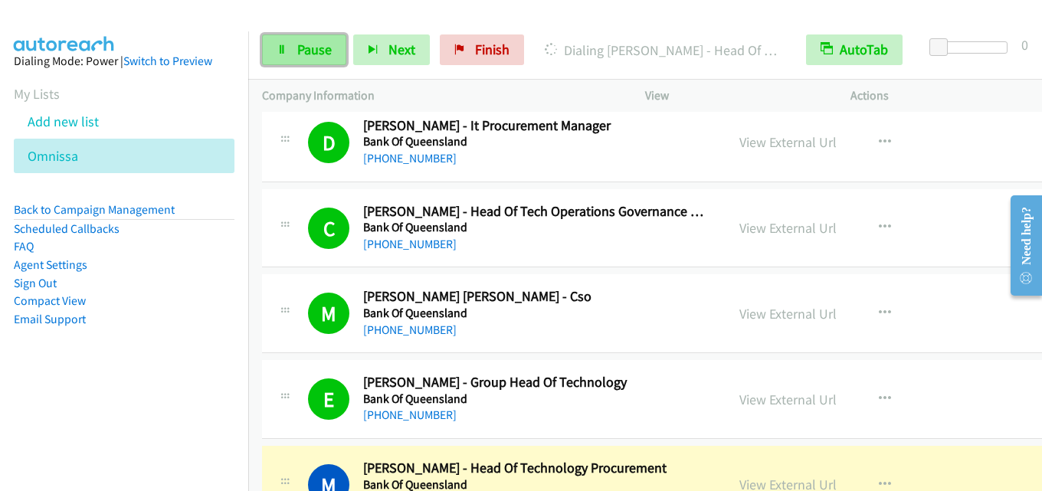
click at [309, 47] on span "Pause" at bounding box center [314, 50] width 34 height 18
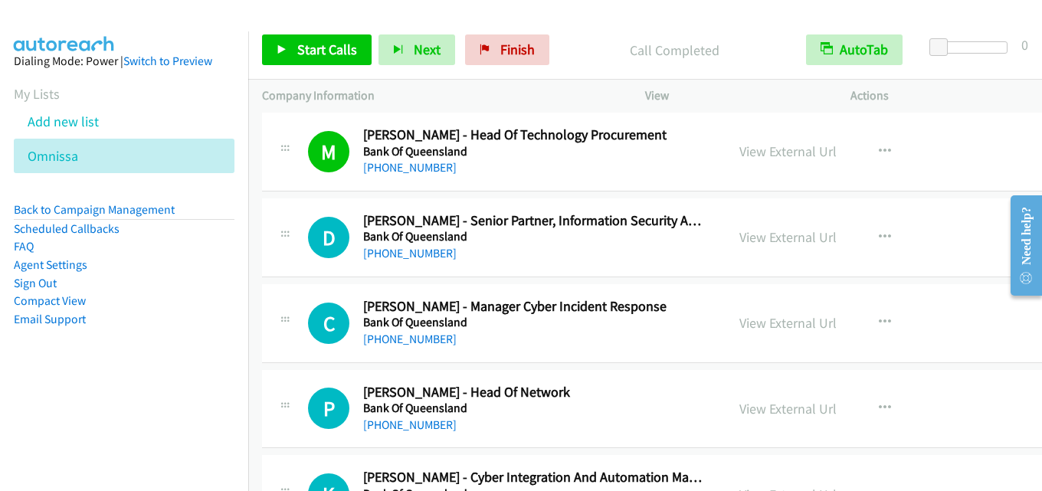
scroll to position [3830, 0]
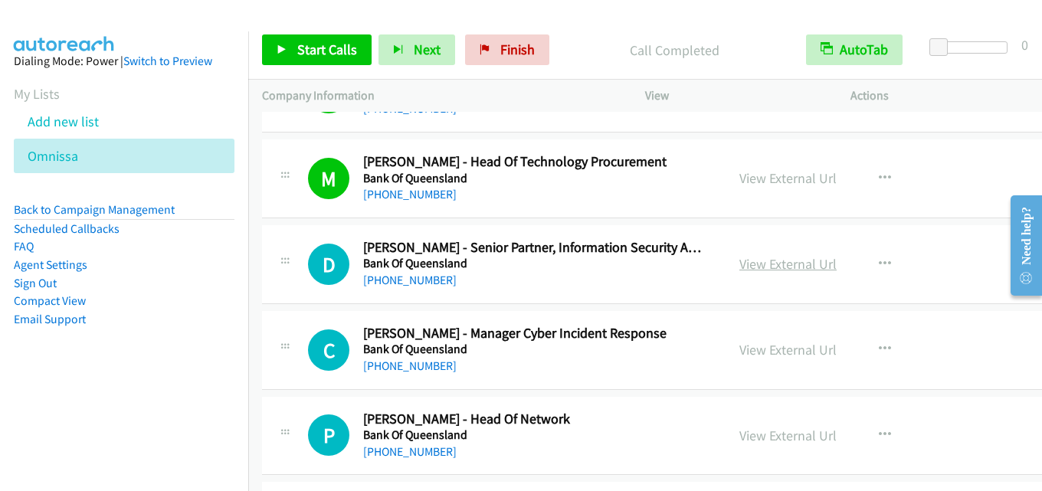
click at [766, 259] on link "View External Url" at bounding box center [787, 264] width 97 height 18
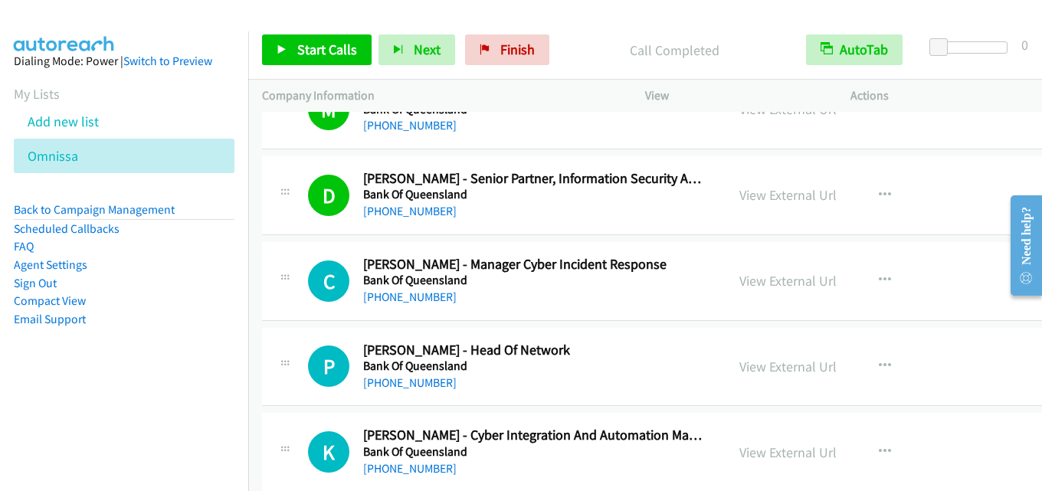
scroll to position [3907, 0]
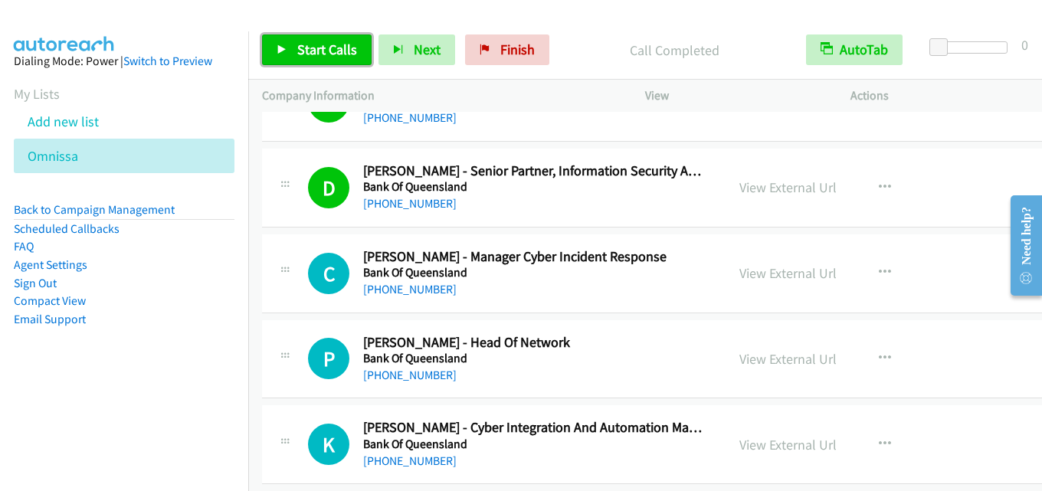
click at [343, 41] on span "Start Calls" at bounding box center [327, 50] width 60 height 18
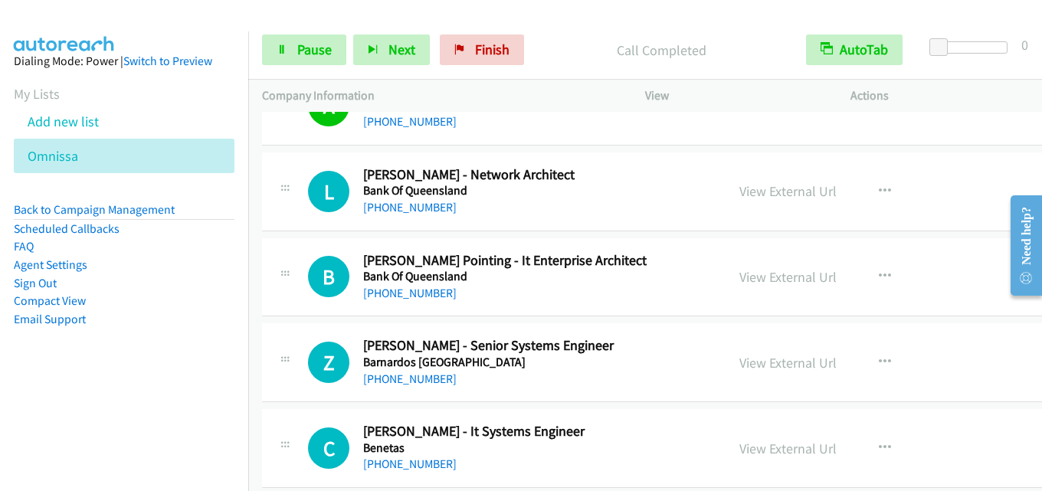
scroll to position [4443, 0]
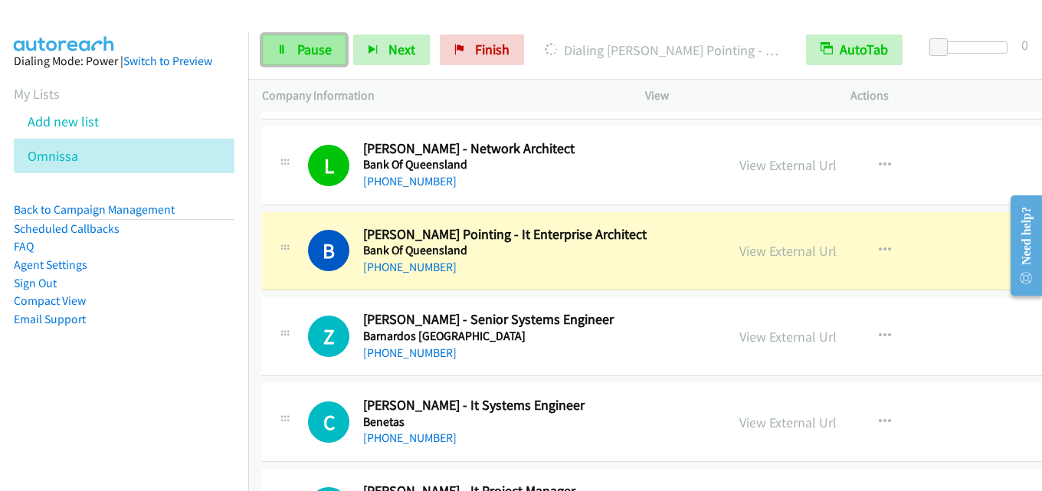
click at [309, 36] on link "Pause" at bounding box center [304, 49] width 84 height 31
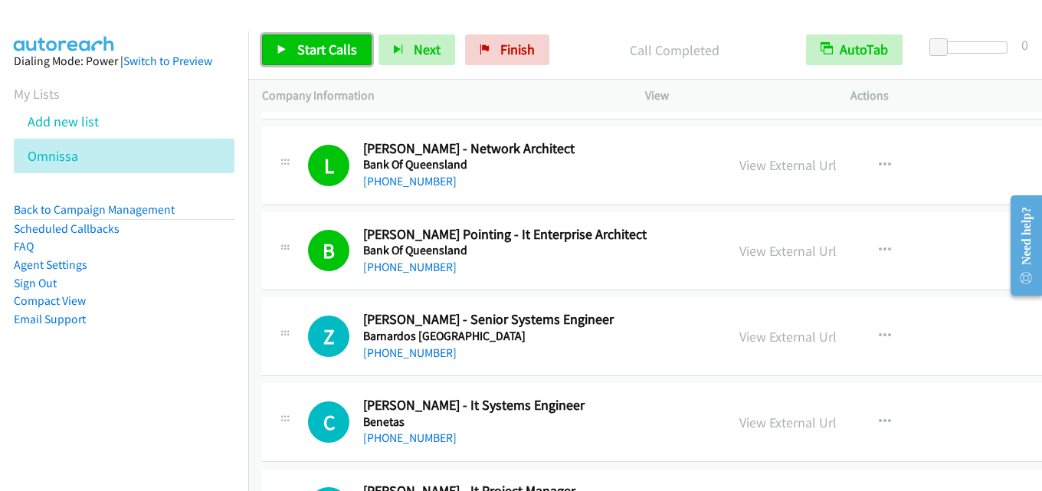
click at [288, 40] on link "Start Calls" at bounding box center [317, 49] width 110 height 31
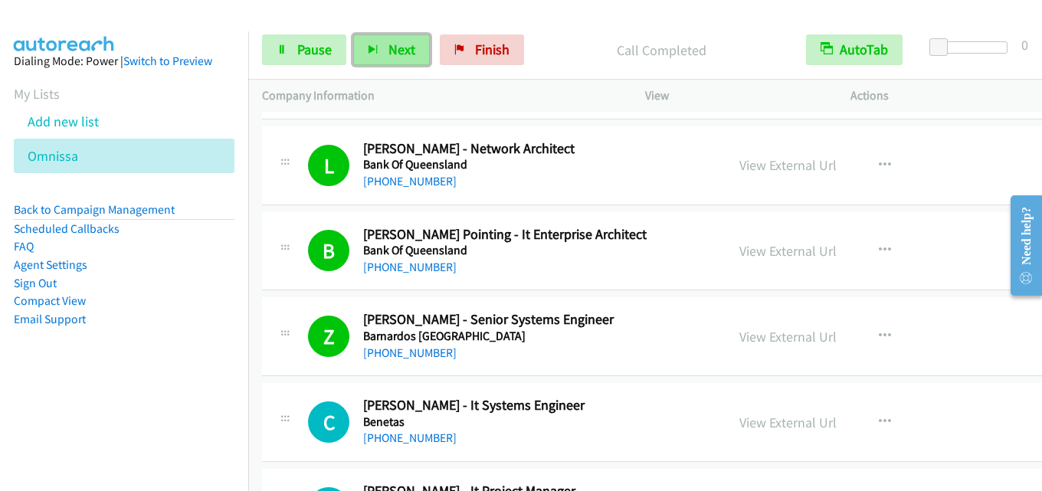
click at [403, 47] on span "Next" at bounding box center [401, 50] width 27 height 18
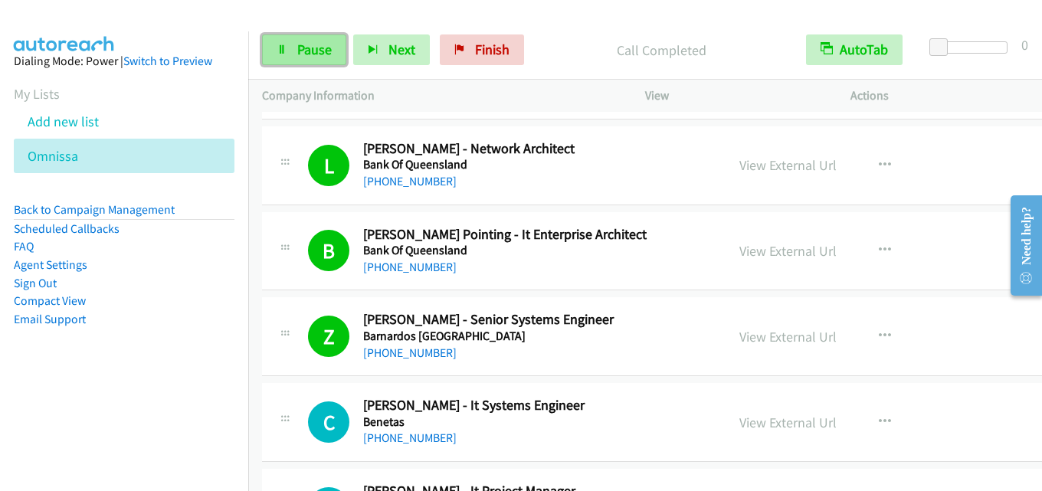
click at [300, 61] on link "Pause" at bounding box center [304, 49] width 84 height 31
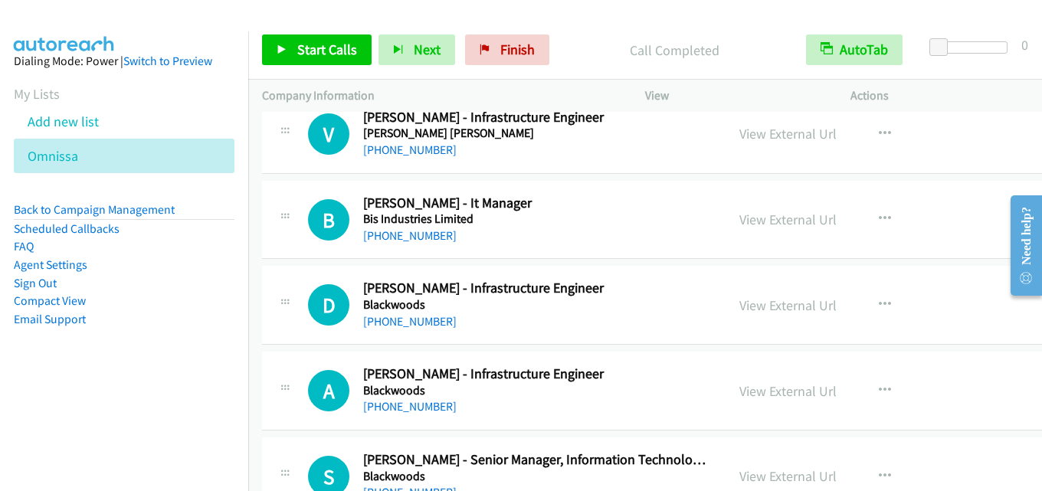
scroll to position [4826, 0]
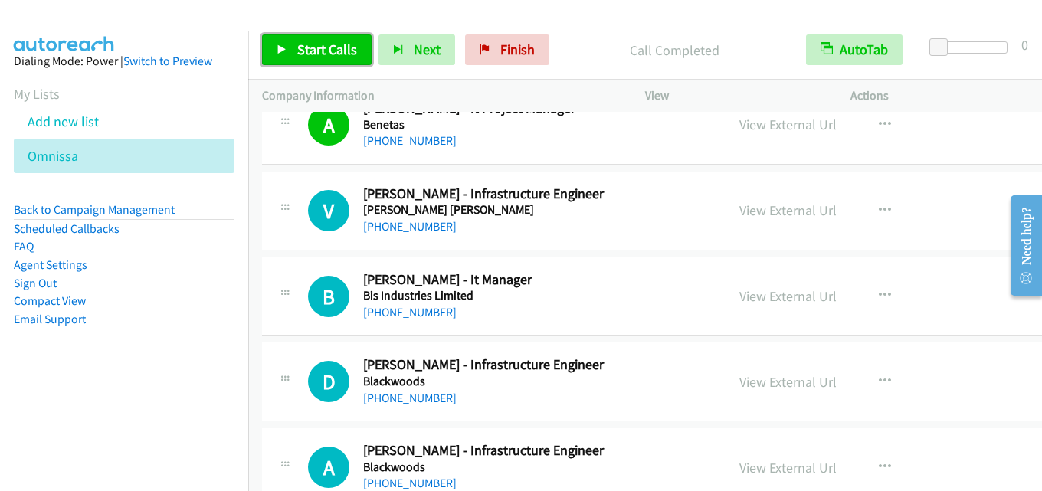
click at [339, 55] on span "Start Calls" at bounding box center [327, 50] width 60 height 18
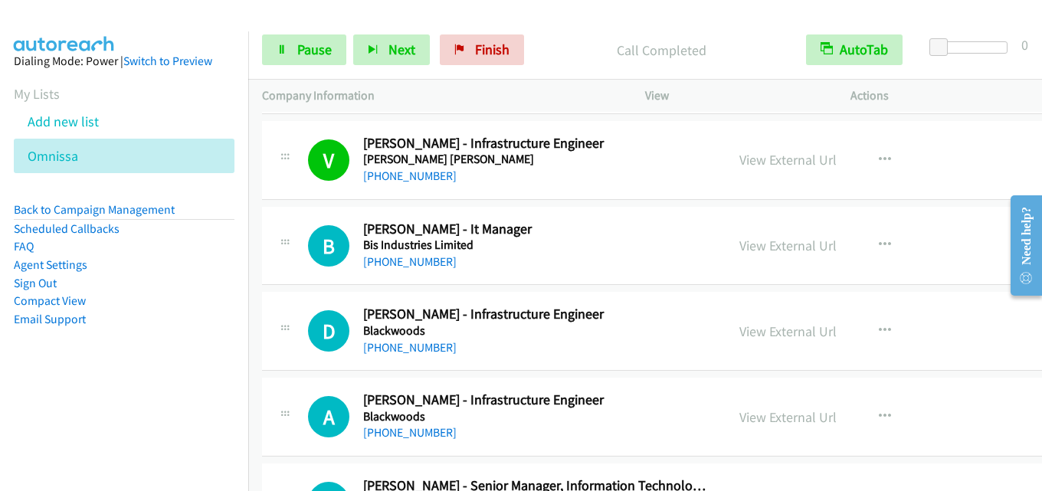
scroll to position [4903, 0]
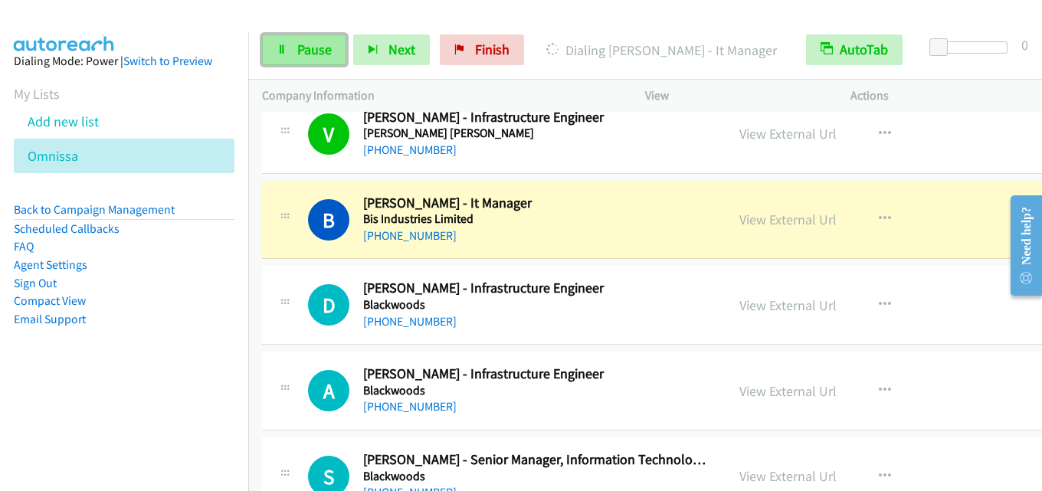
click at [313, 43] on span "Pause" at bounding box center [314, 50] width 34 height 18
